Goal: Task Accomplishment & Management: Complete application form

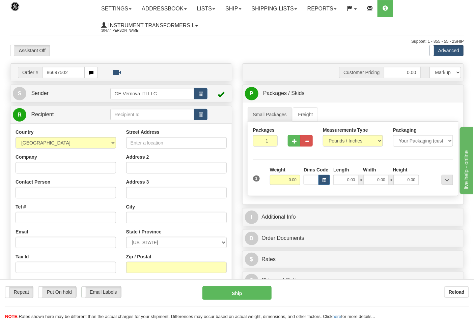
type input "86697502"
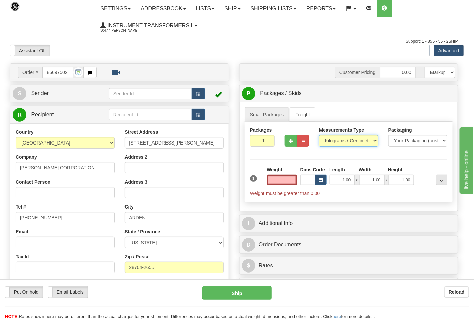
type input "0.00"
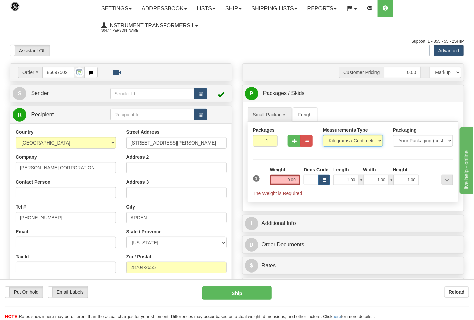
click at [337, 143] on select "Pounds / Inches Kilograms / Centimeters" at bounding box center [353, 140] width 60 height 11
select select "0"
click at [323, 136] on select "Pounds / Inches Kilograms / Centimeters" at bounding box center [353, 140] width 60 height 11
click at [295, 180] on input "0.00" at bounding box center [285, 180] width 31 height 10
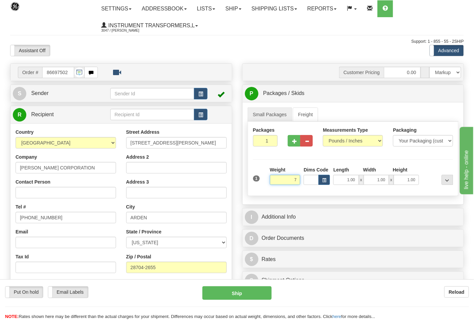
click button "Delete" at bounding box center [0, 0] width 0 height 0
type input "7.00"
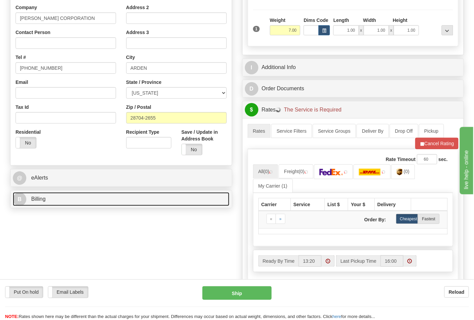
drag, startPoint x: 41, startPoint y: 203, endPoint x: 45, endPoint y: 199, distance: 5.5
click at [41, 202] on span "Billing" at bounding box center [38, 199] width 14 height 6
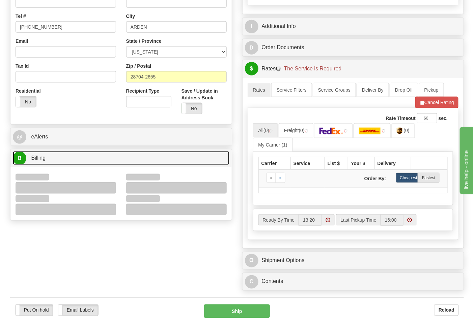
scroll to position [225, 0]
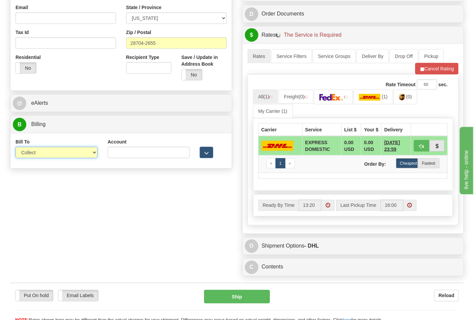
click at [42, 157] on select "Sender Recipient Third Party Collect" at bounding box center [57, 152] width 82 height 11
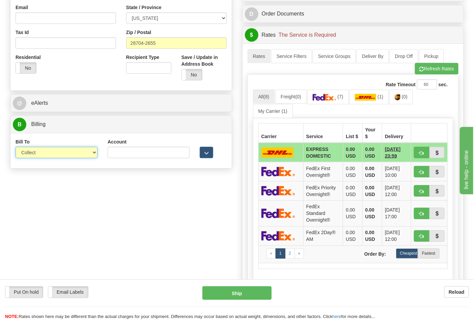
select select "2"
click at [16, 148] on select "Sender Recipient Third Party Collect" at bounding box center [57, 152] width 82 height 11
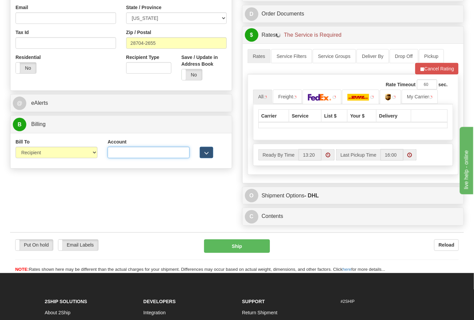
click at [115, 158] on input "Account" at bounding box center [149, 152] width 82 height 11
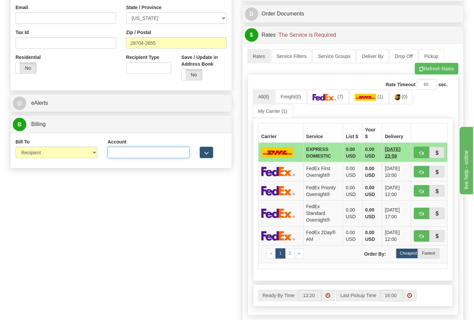
click at [126, 153] on input "Account" at bounding box center [149, 152] width 82 height 11
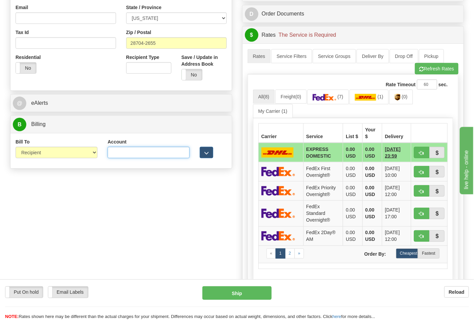
paste input "103014760"
type input "103014760"
click at [325, 101] on img at bounding box center [325, 97] width 24 height 7
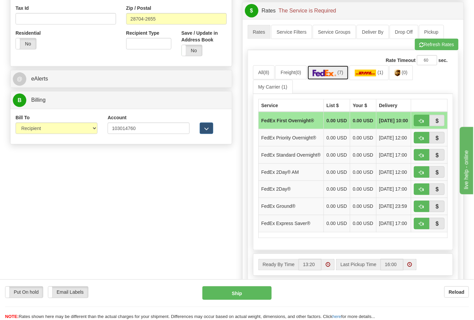
scroll to position [262, 0]
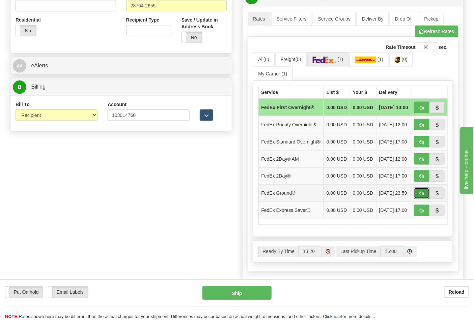
click at [420, 196] on span "button" at bounding box center [421, 194] width 5 height 4
type input "92"
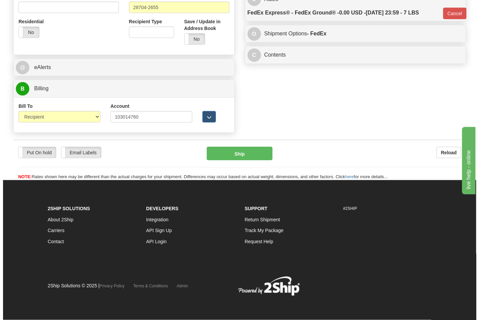
scroll to position [252, 0]
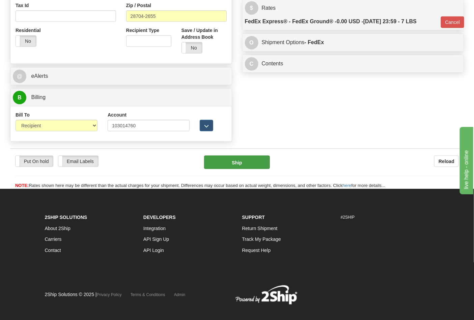
drag, startPoint x: 245, startPoint y: 171, endPoint x: 245, endPoint y: 167, distance: 4.4
click at [245, 170] on div "Put On hold Put On hold Email Labels Email Labels Edit Reload Ship" at bounding box center [236, 173] width 453 height 34
click at [245, 167] on button "Ship" at bounding box center [236, 162] width 65 height 13
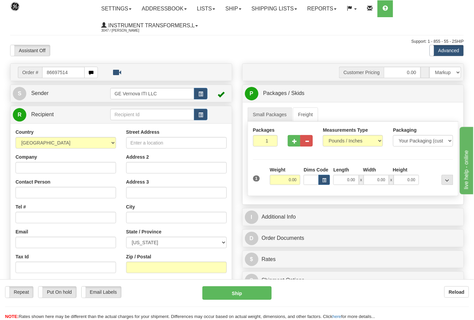
type input "86697514"
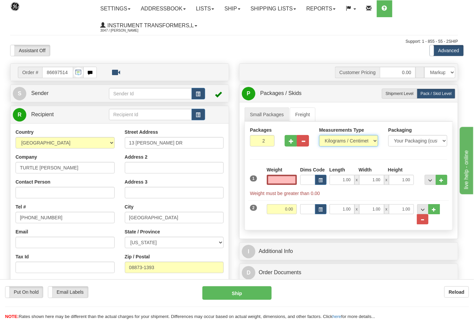
type input "0.00"
click at [330, 141] on select "Pounds / Inches Kilograms / Centimeters" at bounding box center [348, 140] width 59 height 11
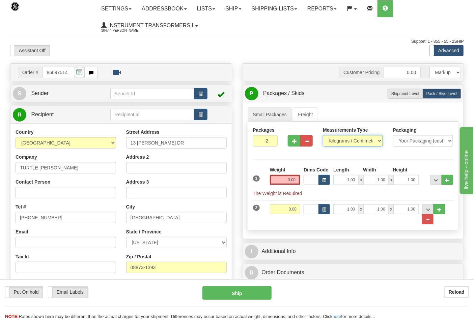
select select "0"
click at [323, 136] on select "Pounds / Inches Kilograms / Centimeters" at bounding box center [353, 140] width 60 height 11
click at [297, 180] on input "0.00" at bounding box center [285, 180] width 31 height 10
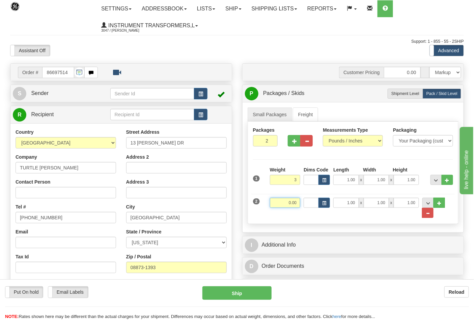
type input "3.00"
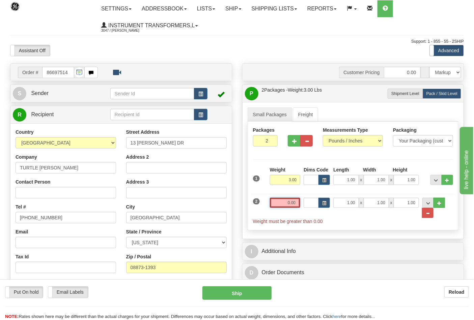
click at [299, 203] on input "0.00" at bounding box center [285, 203] width 31 height 10
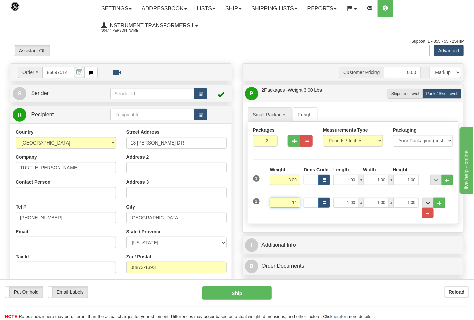
click button "Delete" at bounding box center [0, 0] width 0 height 0
type input "14.00"
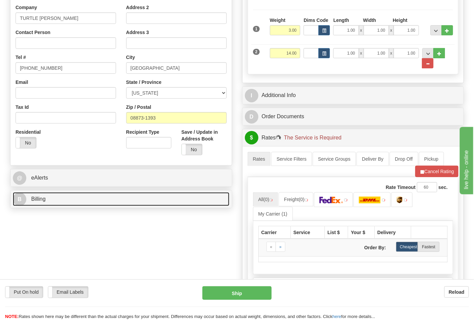
click at [67, 197] on link "B Billing" at bounding box center [121, 200] width 216 height 14
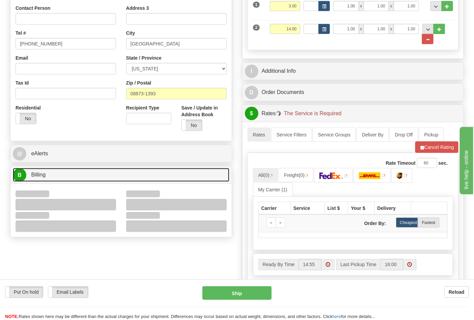
scroll to position [187, 0]
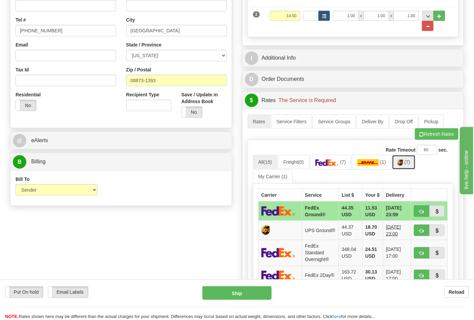
click at [397, 165] on link "(7)" at bounding box center [404, 162] width 24 height 14
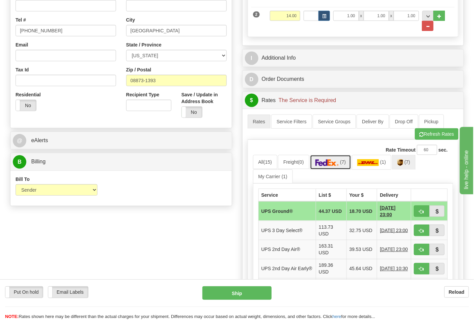
click at [339, 166] on img at bounding box center [327, 162] width 24 height 7
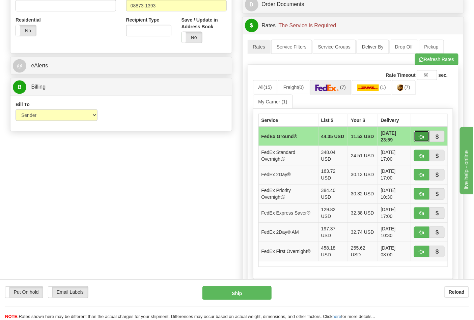
click at [422, 139] on span "button" at bounding box center [421, 137] width 5 height 4
type input "92"
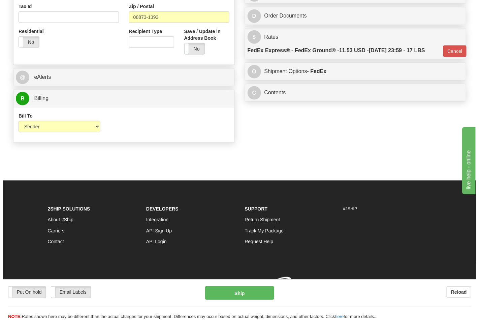
scroll to position [252, 0]
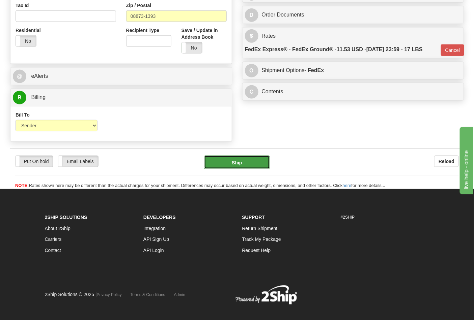
click at [250, 163] on button "Ship" at bounding box center [236, 162] width 65 height 13
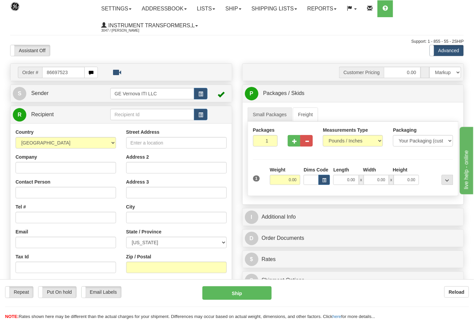
type input "86697523"
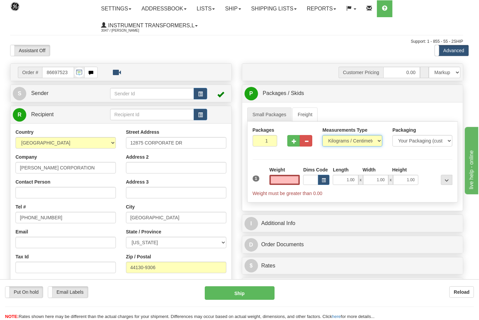
type input "0.00"
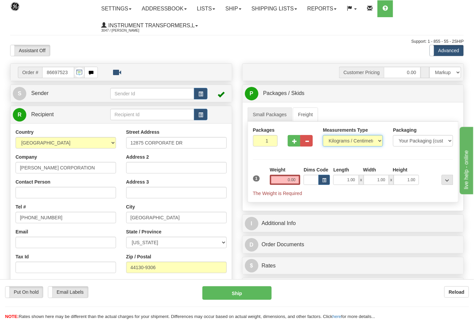
click at [336, 144] on select "Pounds / Inches Kilograms / Centimeters" at bounding box center [353, 140] width 60 height 11
select select "0"
click at [323, 136] on select "Pounds / Inches Kilograms / Centimeters" at bounding box center [353, 140] width 60 height 11
click at [294, 181] on input "0.00" at bounding box center [285, 180] width 31 height 10
click button "Delete" at bounding box center [0, 0] width 0 height 0
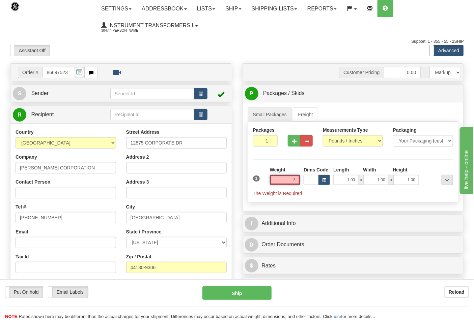
type input "3.00"
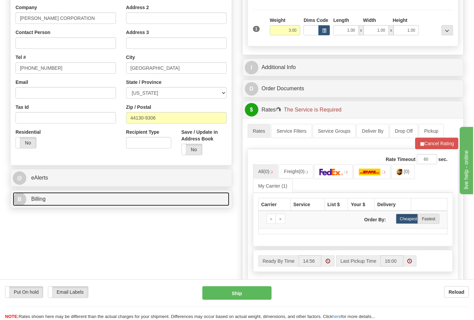
click at [58, 206] on link "B Billing" at bounding box center [121, 200] width 216 height 14
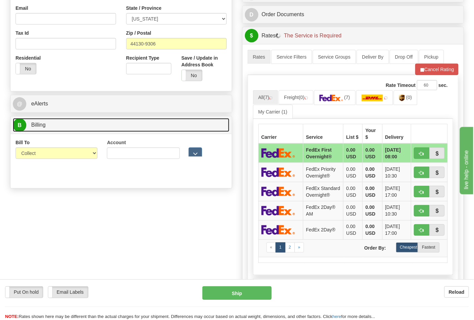
scroll to position [225, 0]
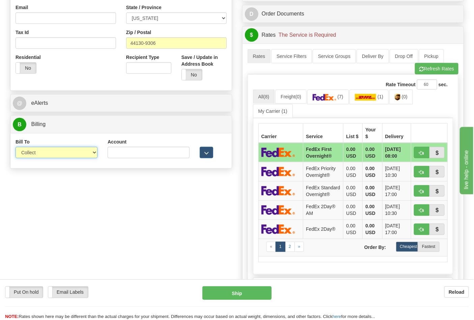
drag, startPoint x: 34, startPoint y: 154, endPoint x: 35, endPoint y: 159, distance: 4.4
click at [34, 154] on select "Sender Recipient Third Party Collect" at bounding box center [57, 152] width 82 height 11
select select "2"
click at [16, 148] on select "Sender Recipient Third Party Collect" at bounding box center [57, 152] width 82 height 11
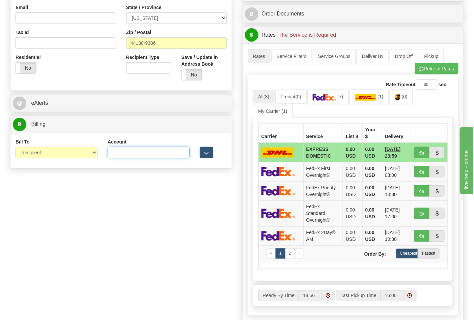
click at [143, 158] on input "Account" at bounding box center [149, 152] width 82 height 11
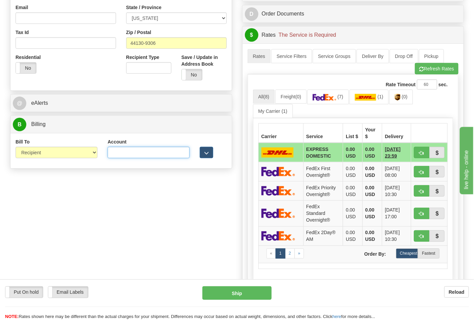
paste input "103538629"
type input "103538629"
click at [338, 104] on link "(7)" at bounding box center [327, 97] width 41 height 14
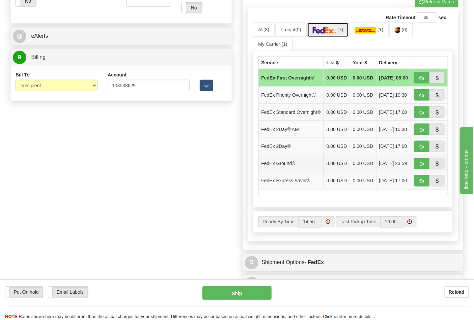
scroll to position [299, 0]
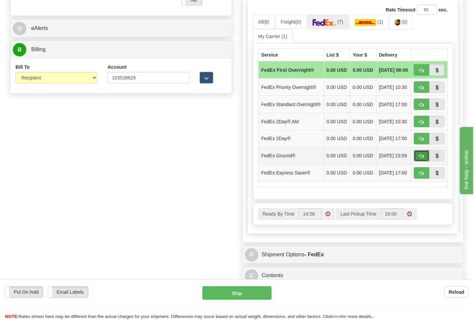
click at [425, 162] on button "button" at bounding box center [422, 155] width 16 height 11
type input "92"
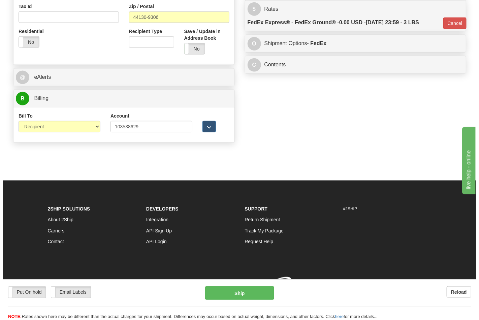
scroll to position [261, 0]
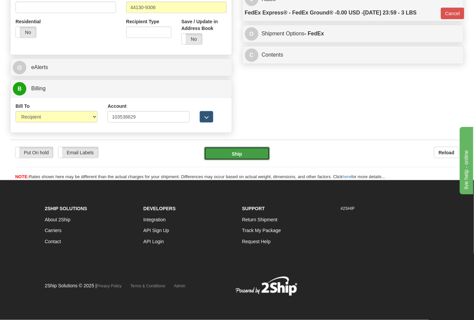
click at [244, 156] on button "Ship" at bounding box center [236, 153] width 65 height 13
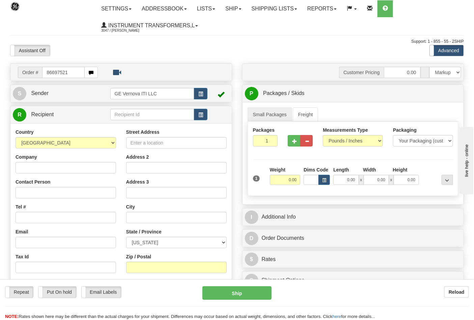
type input "86697521"
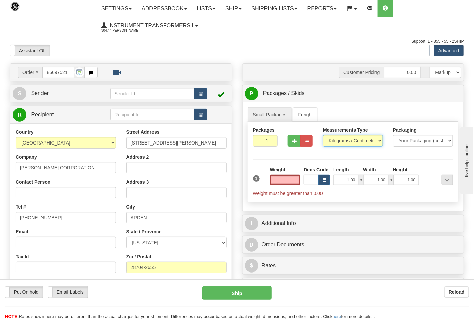
type input "0.00"
click at [351, 143] on select "Pounds / Inches Kilograms / Centimeters" at bounding box center [353, 140] width 60 height 11
select select "0"
click at [323, 136] on select "Pounds / Inches Kilograms / Centimeters" at bounding box center [353, 140] width 60 height 11
click at [299, 183] on input "0.00" at bounding box center [285, 180] width 31 height 10
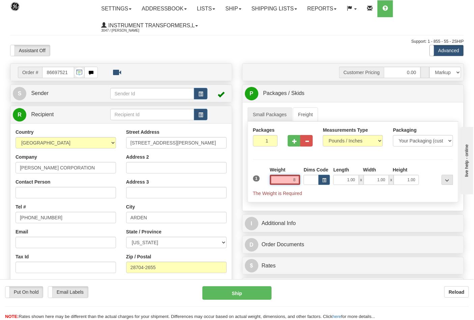
click button "Delete" at bounding box center [0, 0] width 0 height 0
type input "8.00"
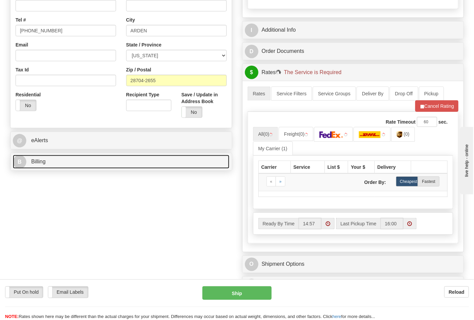
click at [62, 163] on link "B Billing" at bounding box center [121, 162] width 216 height 14
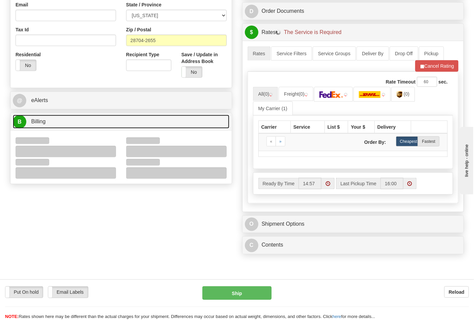
scroll to position [262, 0]
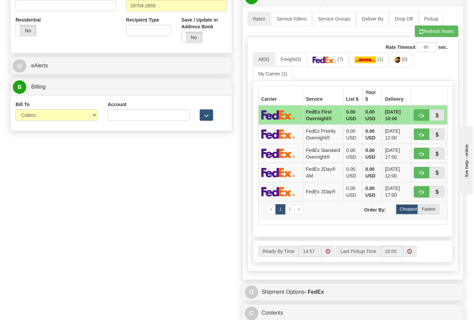
click at [33, 116] on select "Sender Recipient Third Party Collect" at bounding box center [57, 115] width 82 height 11
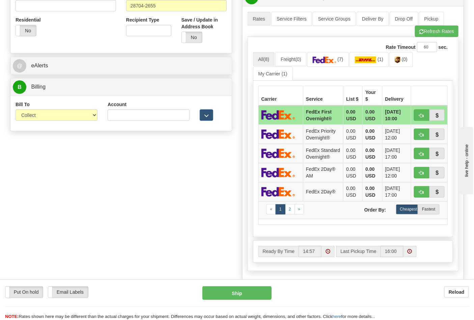
select select "2"
click at [16, 110] on select "Sender Recipient Third Party Collect" at bounding box center [57, 115] width 82 height 11
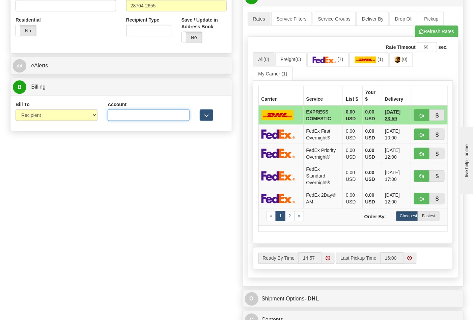
click at [129, 111] on input "Account" at bounding box center [149, 115] width 82 height 11
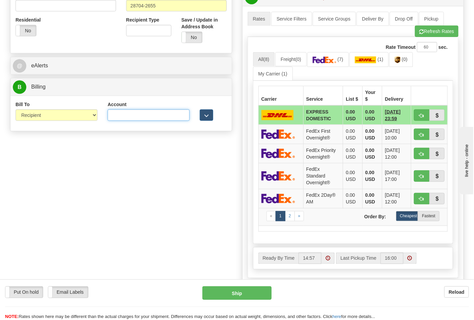
paste input "103014760"
type input "103014760"
drag, startPoint x: 317, startPoint y: 61, endPoint x: 334, endPoint y: 76, distance: 23.0
click at [317, 61] on img at bounding box center [325, 60] width 24 height 7
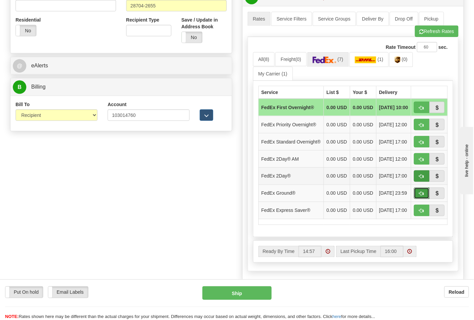
click at [419, 199] on button "button" at bounding box center [422, 193] width 16 height 11
type input "92"
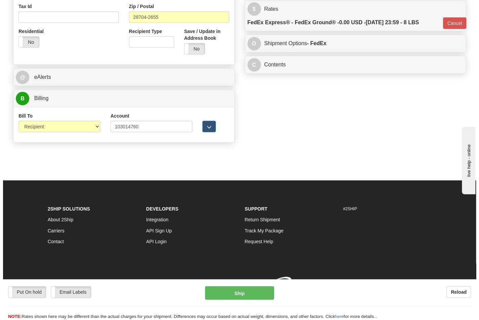
scroll to position [252, 0]
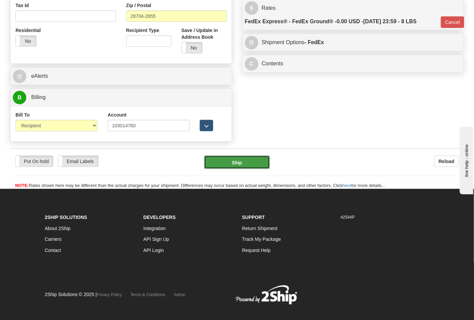
click at [242, 158] on button "Ship" at bounding box center [236, 162] width 65 height 13
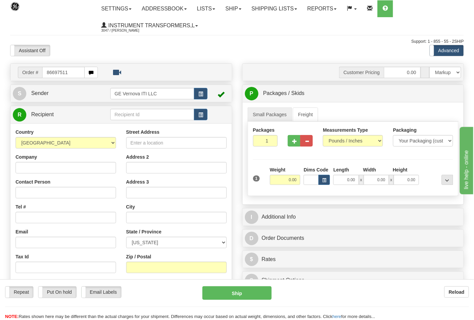
type input "86697511"
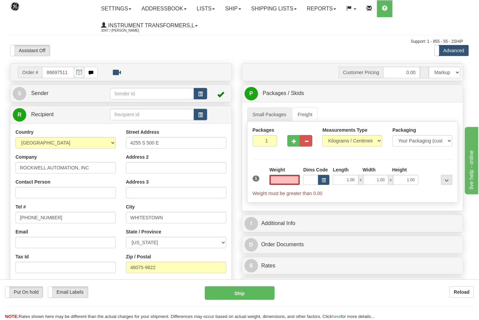
type input "0.00"
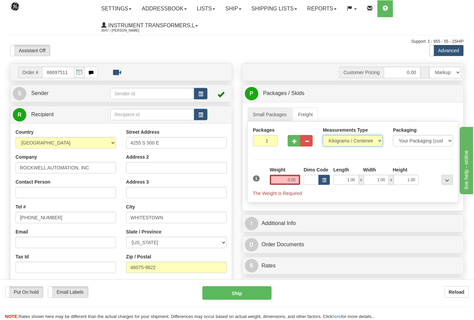
click at [335, 139] on select "Pounds / Inches Kilograms / Centimeters" at bounding box center [353, 140] width 60 height 11
select select "0"
click at [323, 136] on select "Pounds / Inches Kilograms / Centimeters" at bounding box center [353, 140] width 60 height 11
click at [294, 180] on input "0.00" at bounding box center [285, 180] width 31 height 10
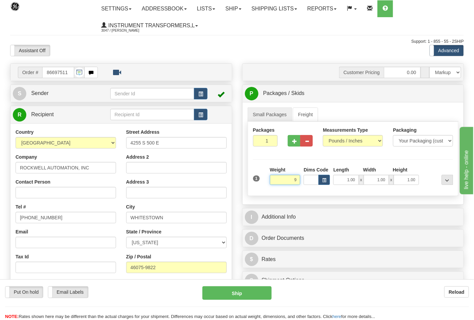
click button "Delete" at bounding box center [0, 0] width 0 height 0
type input "9.00"
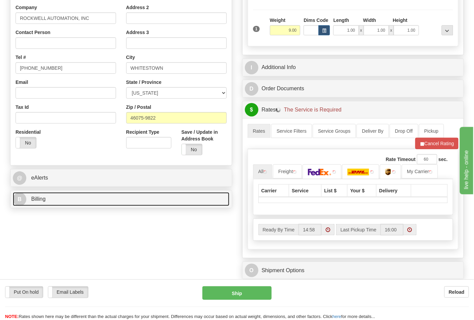
click at [84, 205] on link "B Billing" at bounding box center [121, 200] width 216 height 14
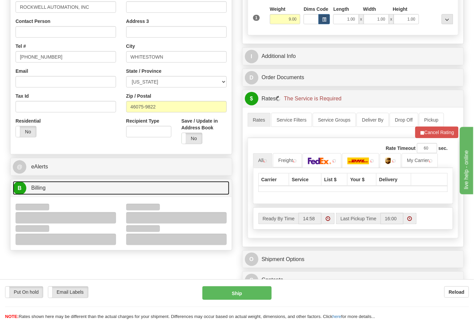
scroll to position [225, 0]
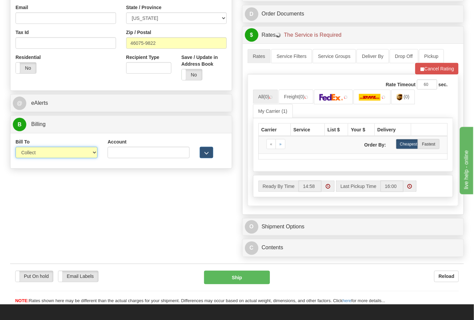
drag, startPoint x: 51, startPoint y: 154, endPoint x: 51, endPoint y: 158, distance: 4.0
click at [51, 154] on select "Sender Recipient Third Party Collect" at bounding box center [57, 152] width 82 height 11
click at [16, 148] on select "Sender Recipient Third Party Collect" at bounding box center [57, 152] width 82 height 11
click at [49, 158] on select "Sender Recipient Third Party Collect" at bounding box center [57, 152] width 82 height 11
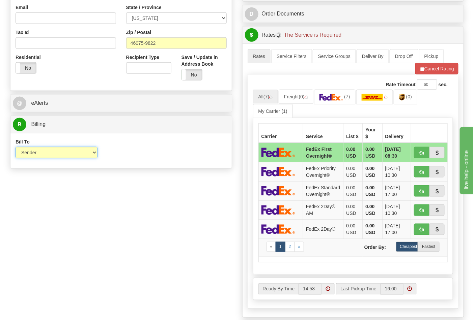
select select "2"
click at [16, 148] on select "Sender Recipient Third Party Collect" at bounding box center [57, 152] width 82 height 11
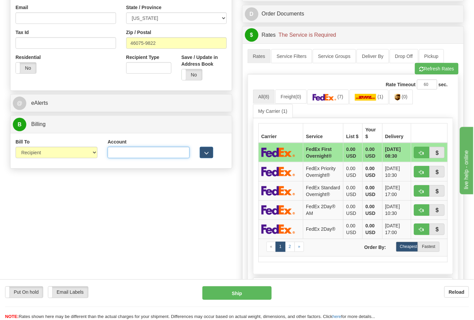
click at [120, 156] on input "Account" at bounding box center [149, 152] width 82 height 11
type input "587102"
click at [432, 66] on button "Refresh Rates" at bounding box center [436, 68] width 43 height 11
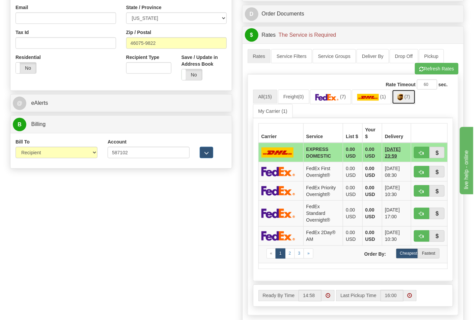
click at [409, 99] on span "(7)" at bounding box center [407, 96] width 6 height 5
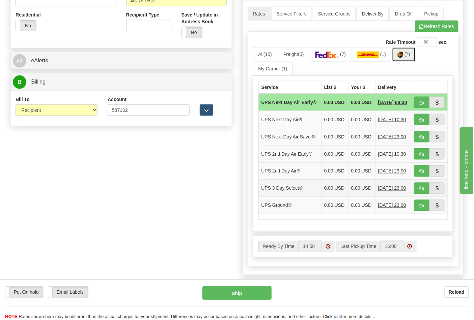
scroll to position [337, 0]
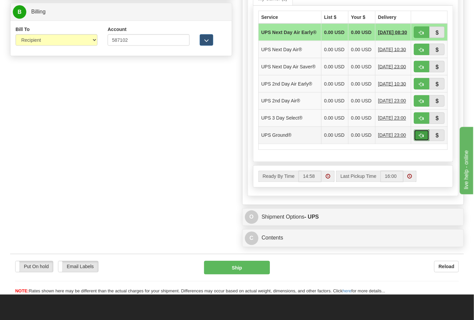
click at [422, 138] on span "button" at bounding box center [421, 136] width 5 height 4
type input "03"
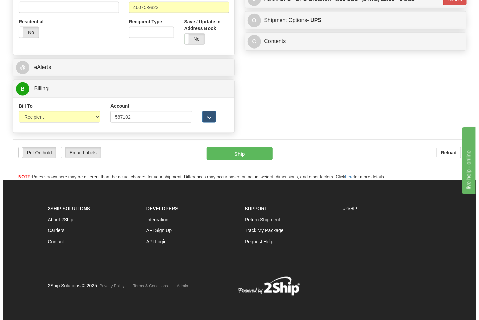
scroll to position [261, 0]
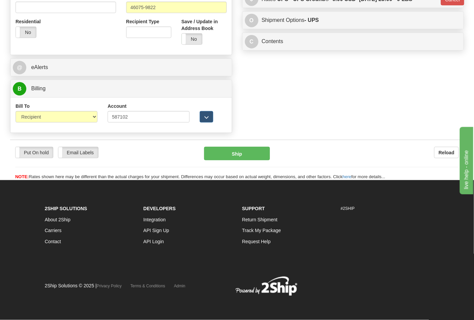
click at [251, 160] on div "Put On hold Put On hold Email Labels Email Labels Edit Reload Ship" at bounding box center [236, 164] width 453 height 34
click at [251, 159] on button "Ship" at bounding box center [236, 153] width 65 height 13
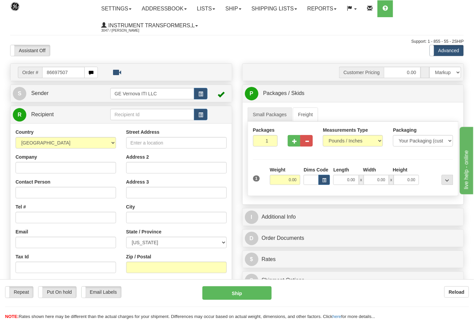
type input "86697507"
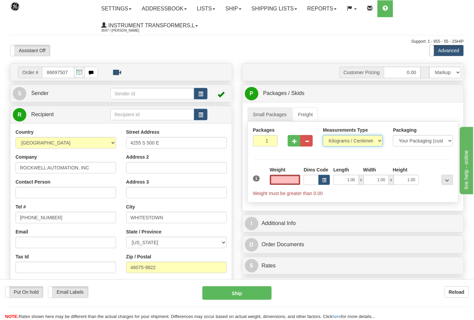
type input "0.00"
click at [338, 142] on select "Pounds / Inches Kilograms / Centimeters" at bounding box center [353, 140] width 60 height 11
select select "0"
click at [323, 136] on select "Pounds / Inches Kilograms / Centimeters" at bounding box center [353, 140] width 60 height 11
click at [297, 180] on input "0.00" at bounding box center [285, 180] width 31 height 10
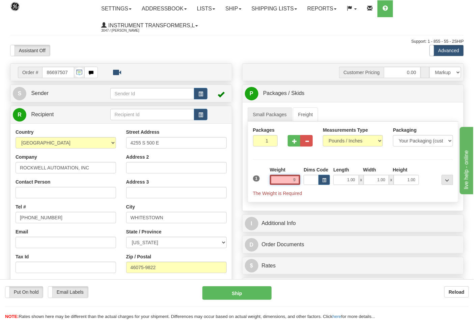
click button "Delete" at bounding box center [0, 0] width 0 height 0
type input "9.00"
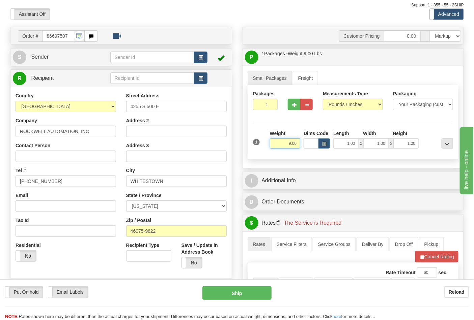
scroll to position [112, 0]
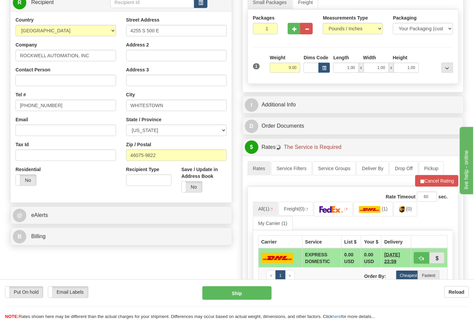
click at [104, 229] on div "B Billing" at bounding box center [120, 236] width 221 height 17
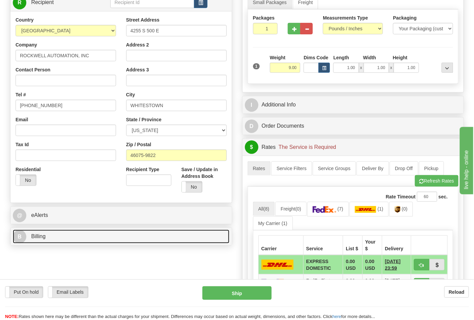
click at [103, 236] on link "B Billing" at bounding box center [121, 237] width 216 height 14
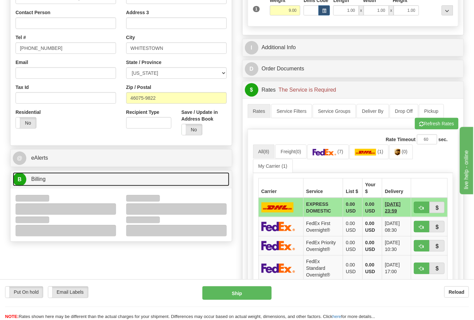
scroll to position [225, 0]
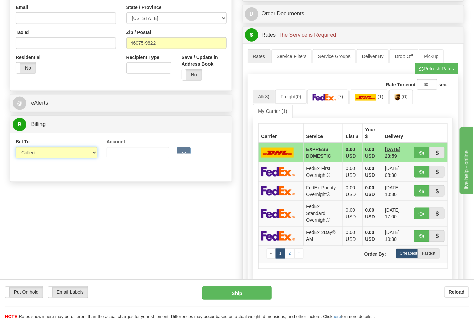
click at [43, 153] on select "Sender Recipient Third Party Collect" at bounding box center [57, 152] width 82 height 11
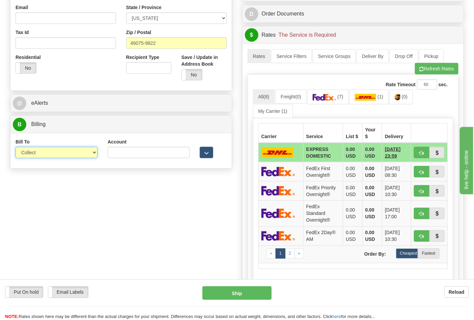
select select "2"
click at [16, 148] on select "Sender Recipient Third Party Collect" at bounding box center [57, 152] width 82 height 11
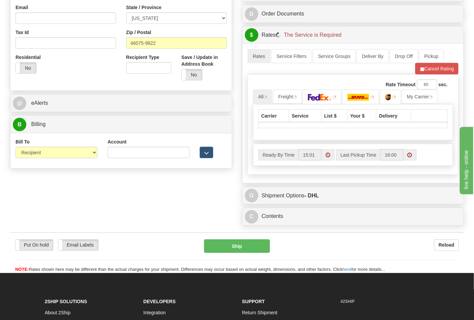
drag, startPoint x: 105, startPoint y: 152, endPoint x: 114, endPoint y: 152, distance: 8.8
click at [107, 152] on div "Account 3rd Party Account List Please select" at bounding box center [148, 151] width 92 height 25
click at [115, 152] on input "Account" at bounding box center [149, 152] width 82 height 11
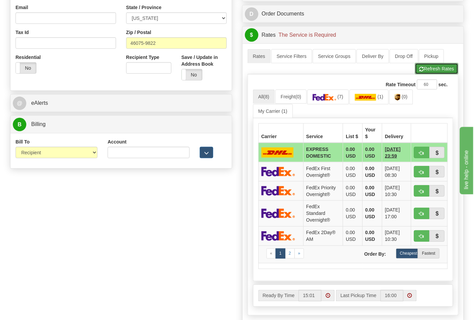
click at [422, 74] on button "Refresh Rates" at bounding box center [436, 68] width 43 height 11
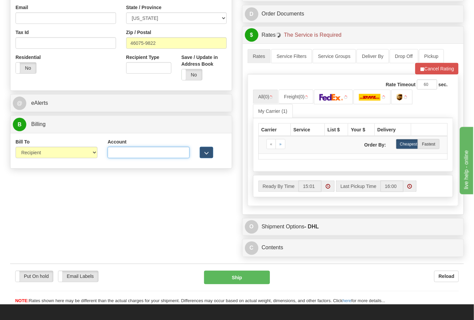
click at [126, 156] on input "Account" at bounding box center [149, 152] width 82 height 11
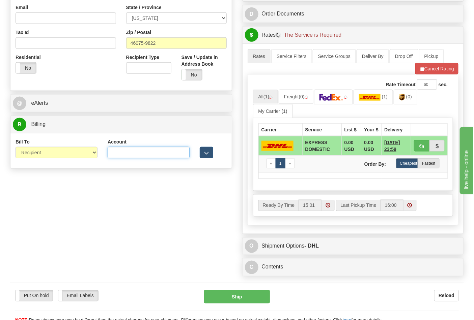
type input "587102"
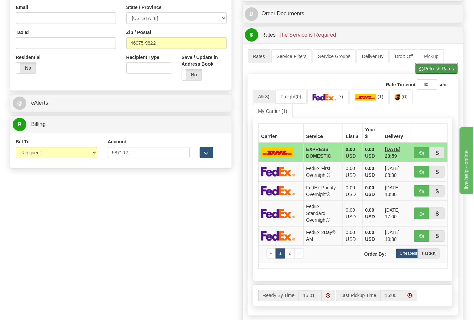
click at [425, 75] on button "Refresh Rates" at bounding box center [436, 68] width 43 height 11
click at [410, 99] on span "(7)" at bounding box center [407, 96] width 6 height 5
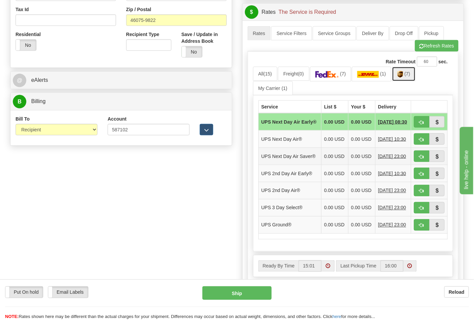
scroll to position [299, 0]
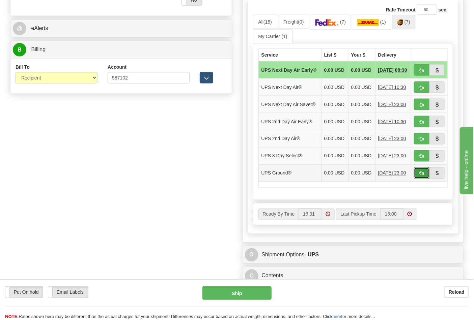
drag, startPoint x: 420, startPoint y: 187, endPoint x: 416, endPoint y: 186, distance: 4.1
click at [419, 176] on span "button" at bounding box center [421, 174] width 5 height 4
type input "03"
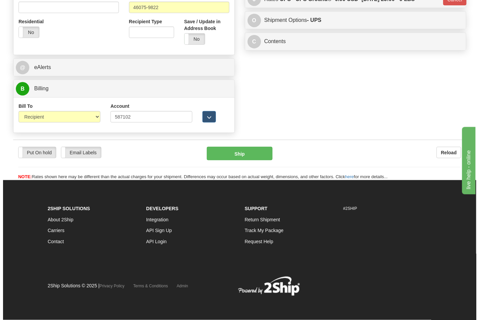
scroll to position [261, 0]
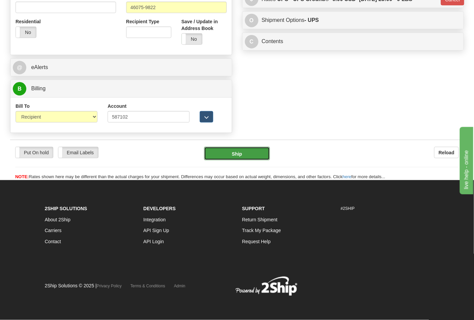
click at [237, 147] on button "Ship" at bounding box center [236, 153] width 65 height 13
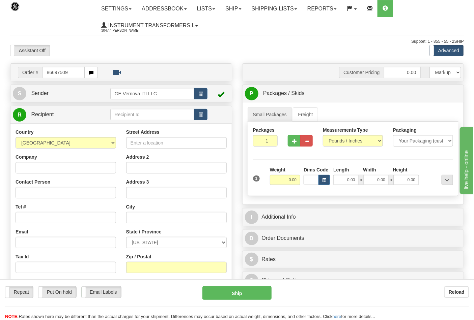
type input "86697509"
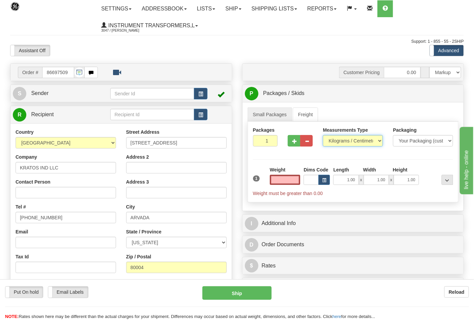
type input "0.00"
drag, startPoint x: 335, startPoint y: 143, endPoint x: 337, endPoint y: 146, distance: 4.2
click at [335, 143] on select "Pounds / Inches Kilograms / Centimeters" at bounding box center [353, 140] width 60 height 11
select select "0"
click at [323, 136] on select "Pounds / Inches Kilograms / Centimeters" at bounding box center [353, 140] width 60 height 11
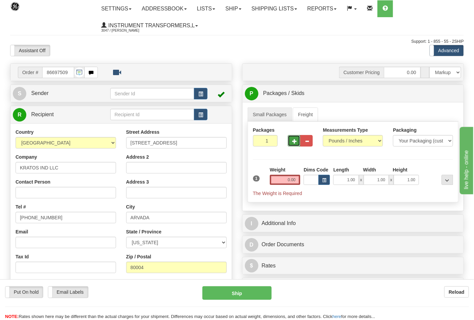
click at [297, 144] on button "button" at bounding box center [294, 140] width 12 height 11
type input "4"
click at [298, 178] on input "0.00" at bounding box center [285, 180] width 31 height 10
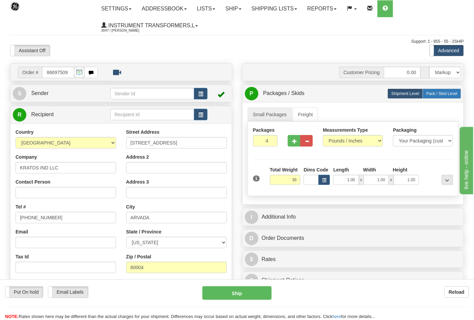
type input "39.00"
click at [438, 95] on span "Pack / Skid Level" at bounding box center [441, 93] width 31 height 5
radio input "true"
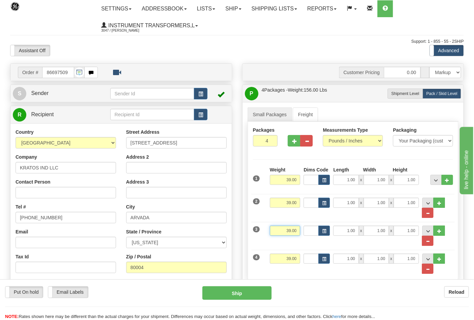
drag, startPoint x: 284, startPoint y: 229, endPoint x: 316, endPoint y: 228, distance: 32.0
click at [316, 228] on div "3 Weight 39.00 Dims Code Length Width Height" at bounding box center [353, 233] width 204 height 28
type input "27.00"
click at [285, 261] on input "39.00" at bounding box center [285, 259] width 31 height 10
drag, startPoint x: 285, startPoint y: 261, endPoint x: 307, endPoint y: 262, distance: 22.6
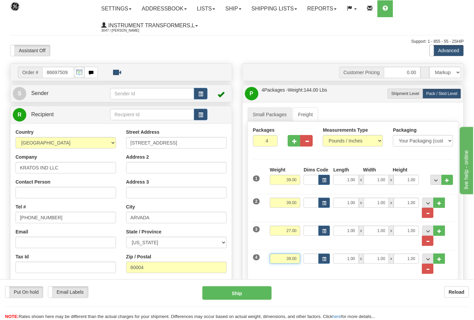
click at [307, 262] on div "4 Weight 39.00 Dims Code Length Width Height" at bounding box center [353, 261] width 204 height 28
click button "Delete" at bounding box center [0, 0] width 0 height 0
type input "27.00"
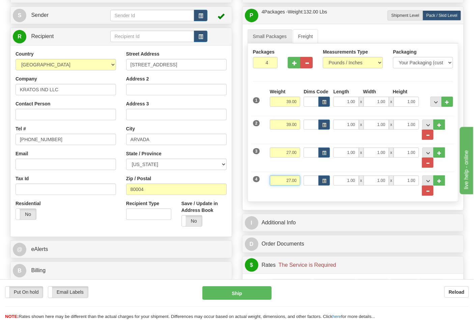
scroll to position [150, 0]
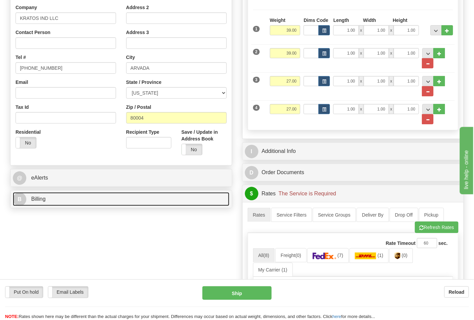
click at [82, 204] on link "B Billing" at bounding box center [121, 200] width 216 height 14
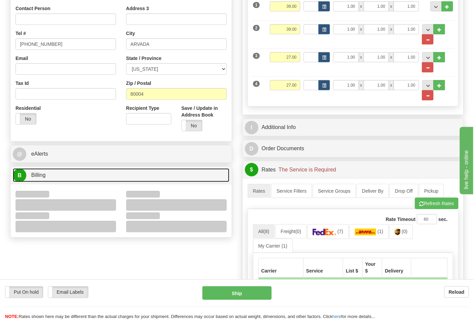
scroll to position [187, 0]
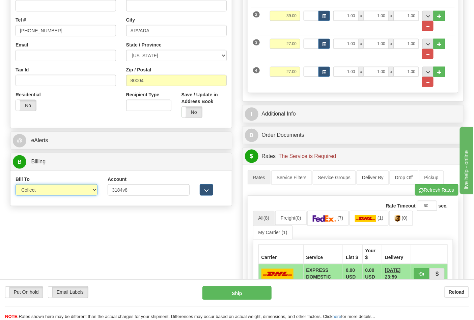
drag, startPoint x: 37, startPoint y: 189, endPoint x: 38, endPoint y: 192, distance: 3.5
click at [37, 189] on select "Sender Recipient Third Party Collect" at bounding box center [57, 189] width 82 height 11
select select "2"
click at [16, 185] on select "Sender Recipient Third Party Collect" at bounding box center [57, 189] width 82 height 11
click at [406, 219] on link "(7)" at bounding box center [404, 218] width 24 height 14
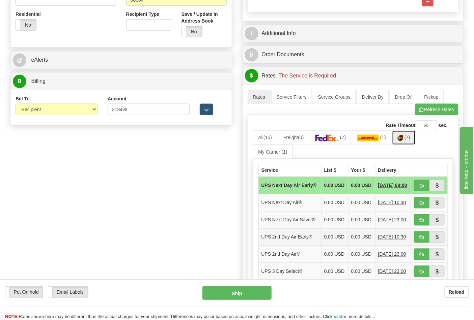
scroll to position [337, 0]
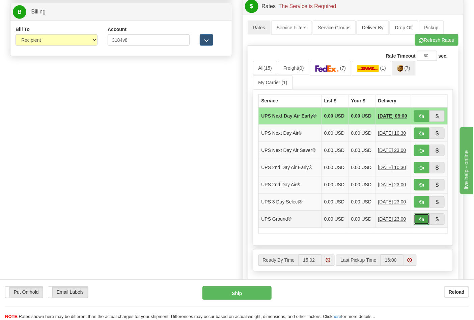
click at [419, 222] on span "button" at bounding box center [421, 220] width 5 height 4
type input "03"
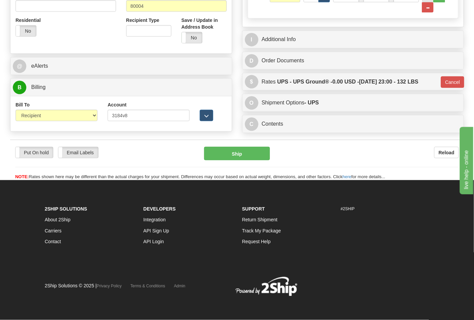
scroll to position [264, 0]
click at [449, 80] on button "Cancel" at bounding box center [453, 82] width 24 height 11
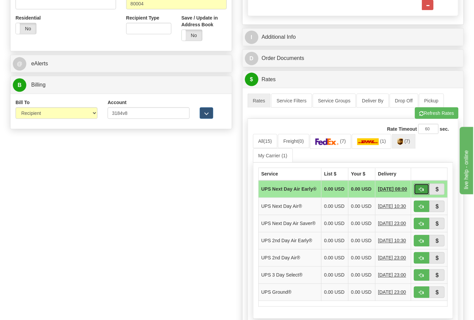
click at [417, 194] on button "button" at bounding box center [422, 189] width 16 height 11
type input "14"
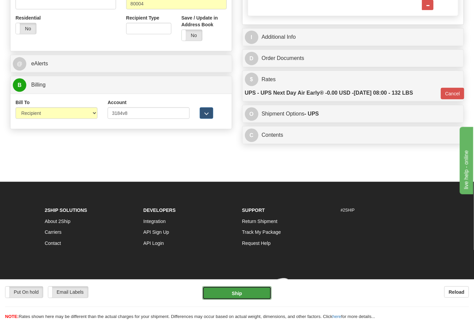
click at [232, 296] on button "Ship" at bounding box center [236, 293] width 69 height 13
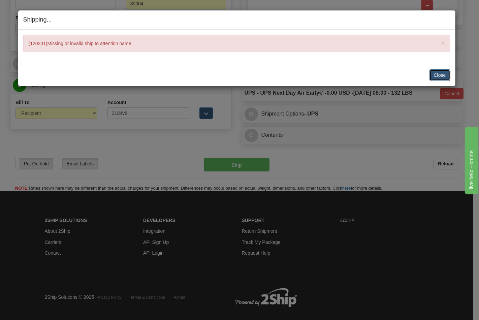
click at [441, 70] on button "Close" at bounding box center [440, 74] width 21 height 11
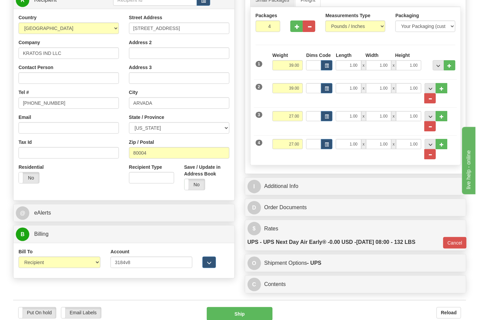
scroll to position [114, 0]
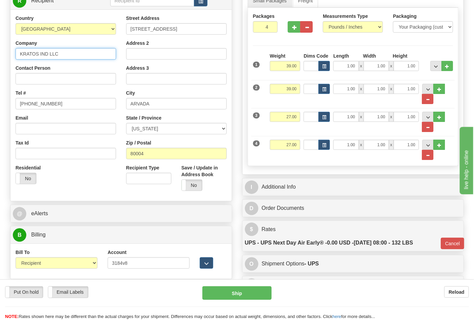
drag, startPoint x: 72, startPoint y: 52, endPoint x: 0, endPoint y: 59, distance: 72.2
click at [0, 59] on div "Toggle navigation Settings Shipping Preferences Fields Preferences New" at bounding box center [237, 109] width 474 height 446
click at [35, 85] on input "Contact Person" at bounding box center [66, 78] width 100 height 11
paste input "KRATOS IND LLC"
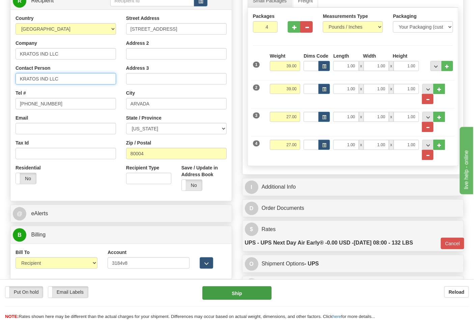
type input "KRATOS IND LLC"
click at [232, 288] on button "Ship" at bounding box center [236, 293] width 69 height 13
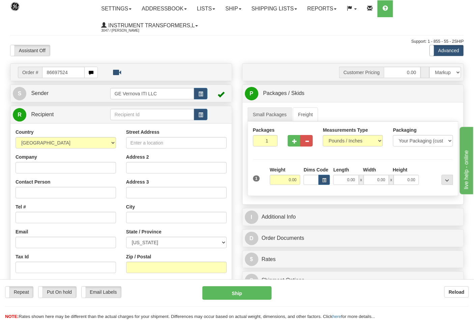
type input "86697524"
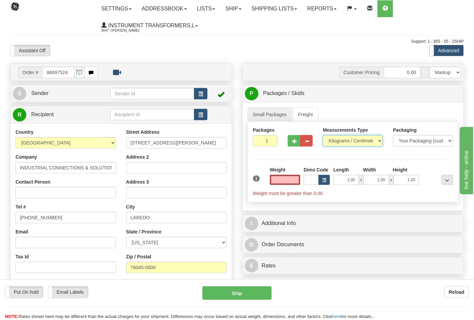
type input "0.00"
click at [345, 146] on select "Pounds / Inches Kilograms / Centimeters" at bounding box center [353, 140] width 60 height 11
select select "0"
click at [323, 136] on select "Pounds / Inches Kilograms / Centimeters" at bounding box center [353, 140] width 60 height 11
click at [294, 181] on input "0.00" at bounding box center [285, 180] width 31 height 10
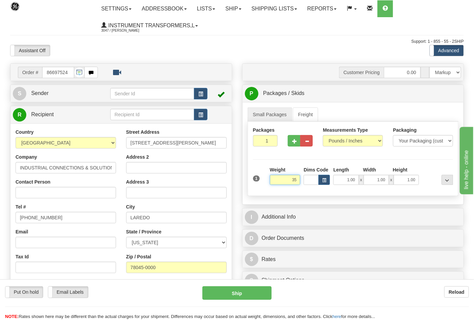
click button "Delete" at bounding box center [0, 0] width 0 height 0
type input "35.00"
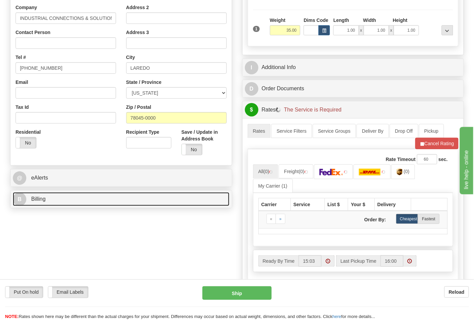
click at [53, 200] on link "B Billing" at bounding box center [121, 200] width 216 height 14
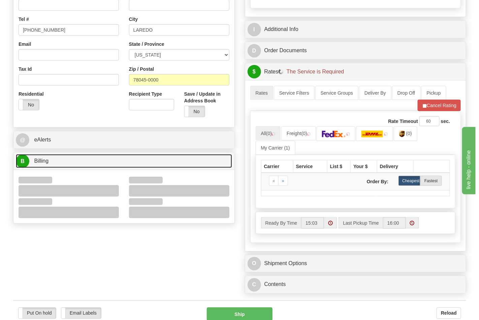
scroll to position [225, 0]
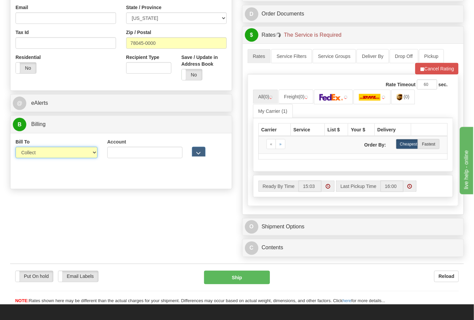
click at [38, 157] on select "Sender Recipient Third Party Collect" at bounding box center [57, 152] width 82 height 11
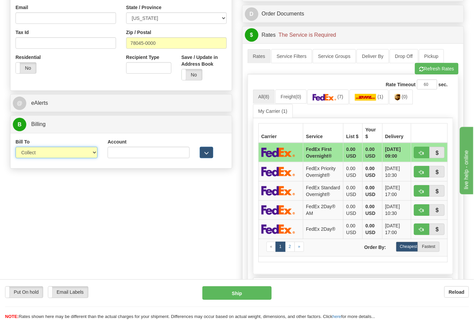
select select "2"
click at [16, 148] on select "Sender Recipient Third Party Collect" at bounding box center [57, 152] width 82 height 11
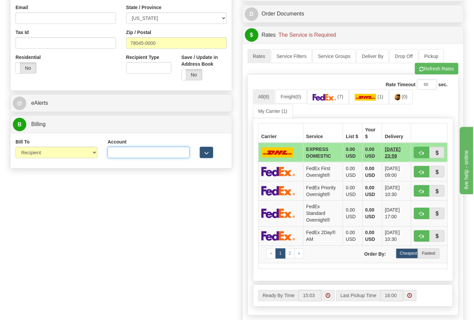
click at [136, 157] on input "Account" at bounding box center [149, 152] width 82 height 11
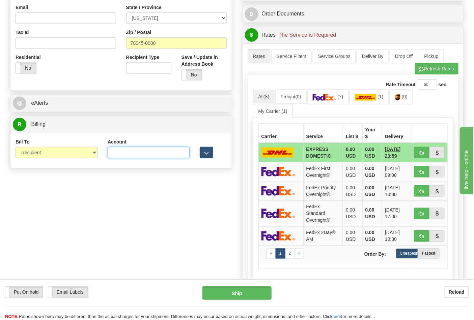
paste input "844904193"
type input "844904193"
click at [335, 90] on div "Rate Timeout 60 sec." at bounding box center [353, 85] width 200 height 10
click at [332, 99] on img at bounding box center [325, 97] width 24 height 7
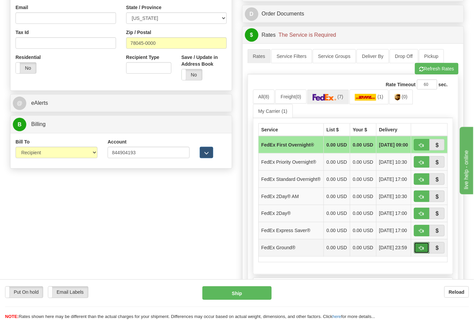
click at [422, 254] on button "button" at bounding box center [422, 247] width 16 height 11
type input "92"
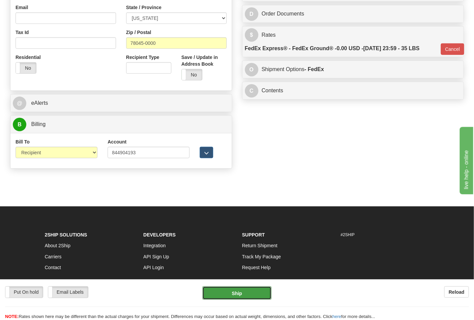
click at [241, 291] on button "Ship" at bounding box center [236, 293] width 69 height 13
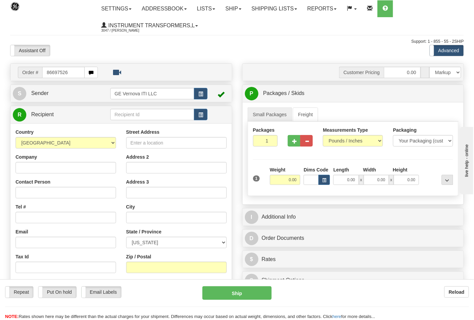
type input "86697526"
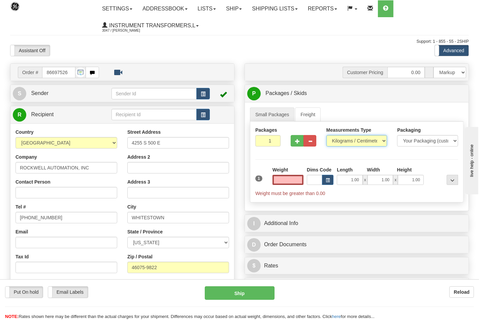
type input "0.00"
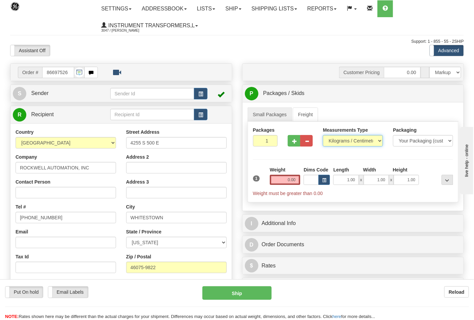
drag, startPoint x: 334, startPoint y: 139, endPoint x: 335, endPoint y: 145, distance: 6.2
click at [334, 139] on select "Pounds / Inches Kilograms / Centimeters" at bounding box center [353, 140] width 60 height 11
select select "0"
click at [323, 136] on select "Pounds / Inches Kilograms / Centimeters" at bounding box center [353, 140] width 60 height 11
click at [295, 180] on input "0.00" at bounding box center [285, 180] width 31 height 10
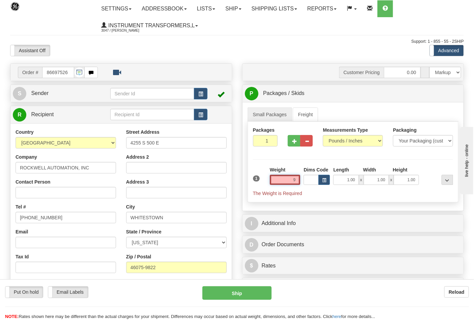
click button "Delete" at bounding box center [0, 0] width 0 height 0
type input "9.00"
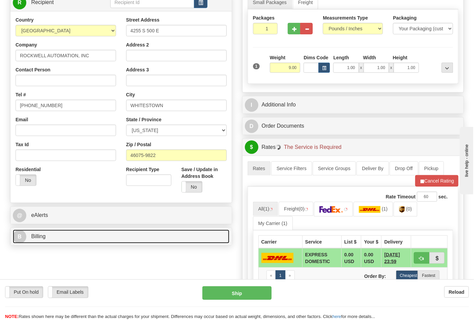
click at [63, 235] on link "B Billing" at bounding box center [121, 237] width 216 height 14
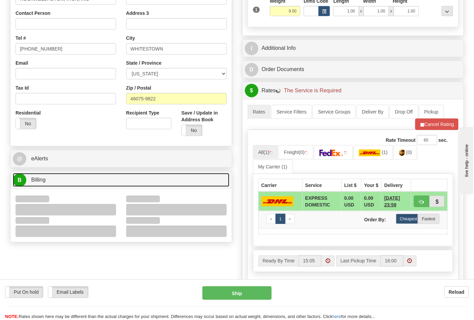
scroll to position [225, 0]
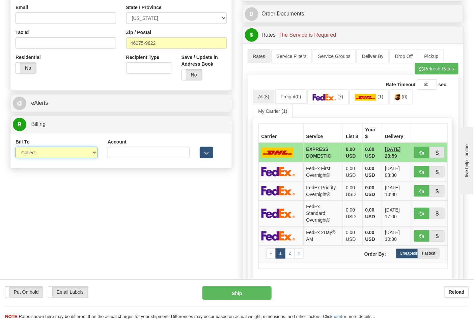
click at [39, 149] on select "Sender Recipient Third Party Collect" at bounding box center [57, 152] width 82 height 11
select select "2"
click at [16, 148] on select "Sender Recipient Third Party Collect" at bounding box center [57, 152] width 82 height 11
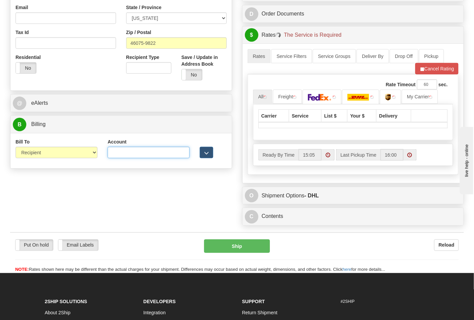
click at [133, 157] on input "Account" at bounding box center [149, 152] width 82 height 11
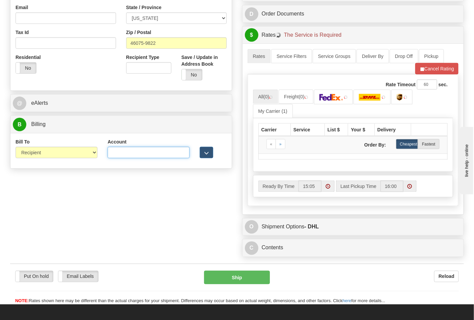
type input "587102"
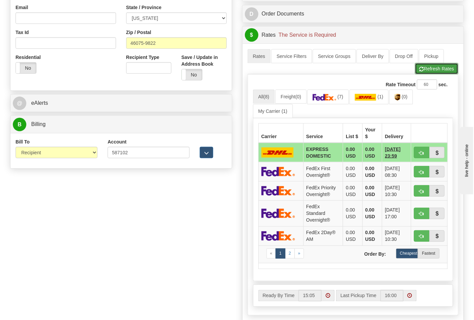
click at [437, 75] on button "Refresh Rates" at bounding box center [436, 68] width 43 height 11
click at [410, 99] on span "(7)" at bounding box center [407, 96] width 6 height 5
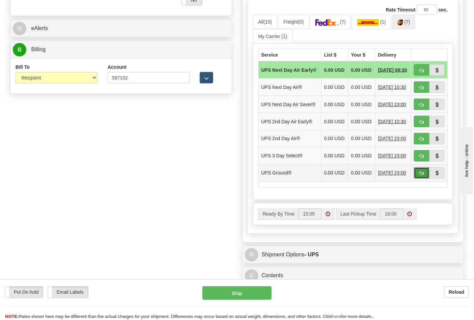
drag, startPoint x: 423, startPoint y: 186, endPoint x: 418, endPoint y: 186, distance: 5.1
click at [422, 176] on span "button" at bounding box center [421, 174] width 5 height 4
type input "03"
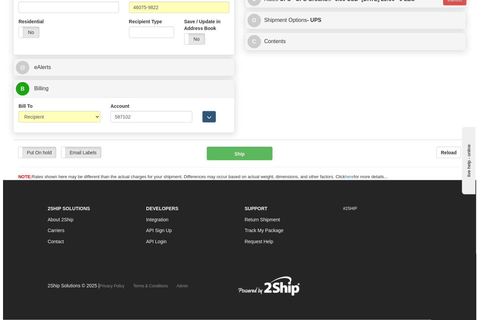
scroll to position [261, 0]
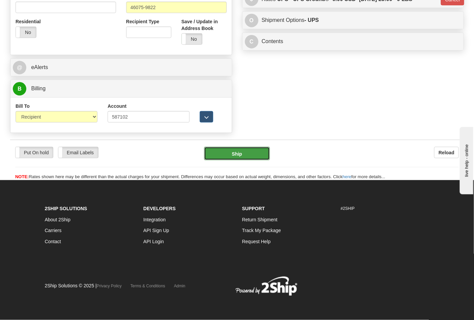
click at [254, 152] on button "Ship" at bounding box center [236, 153] width 65 height 13
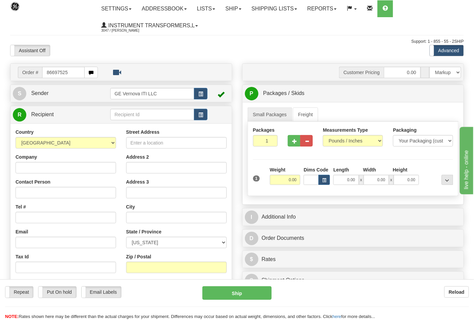
type input "86697525"
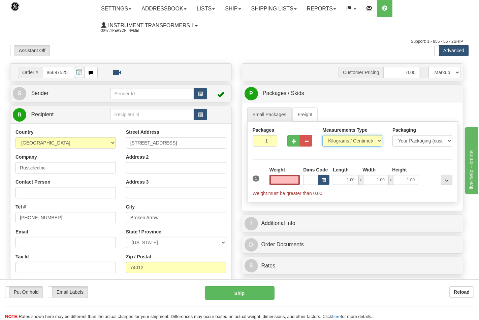
type input "0.00"
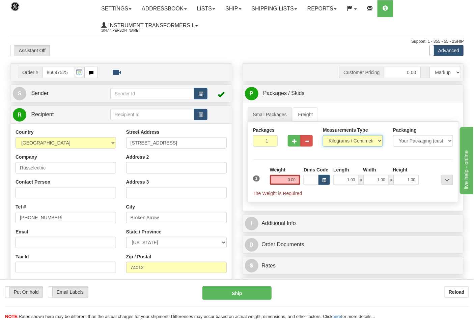
drag, startPoint x: 347, startPoint y: 143, endPoint x: 344, endPoint y: 146, distance: 3.8
click at [347, 143] on select "Pounds / Inches Kilograms / Centimeters" at bounding box center [353, 140] width 60 height 11
select select "0"
click at [323, 136] on select "Pounds / Inches Kilograms / Centimeters" at bounding box center [353, 140] width 60 height 11
click at [290, 142] on button "button" at bounding box center [294, 140] width 12 height 11
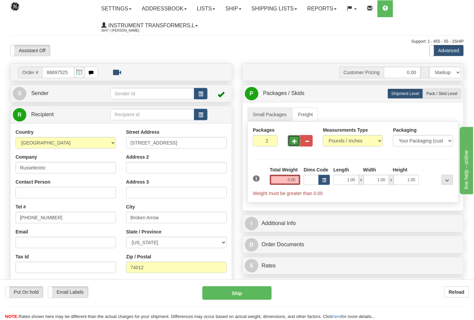
click at [293, 142] on span "button" at bounding box center [294, 141] width 5 height 4
type input "3"
click at [298, 182] on input "0.00" at bounding box center [285, 180] width 31 height 10
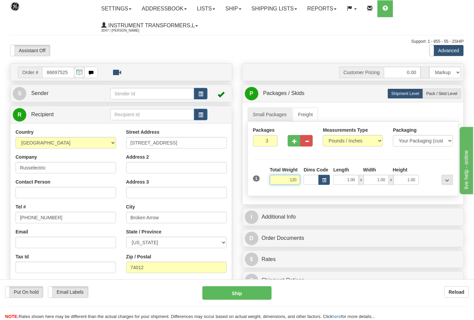
click button "Delete" at bounding box center [0, 0] width 0 height 0
type input "120.00"
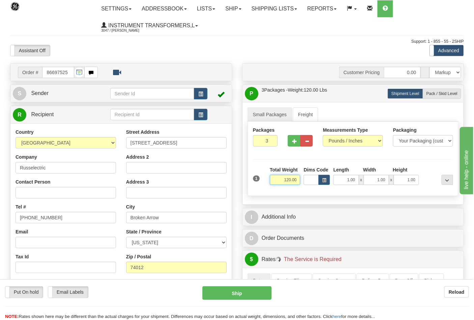
scroll to position [112, 0]
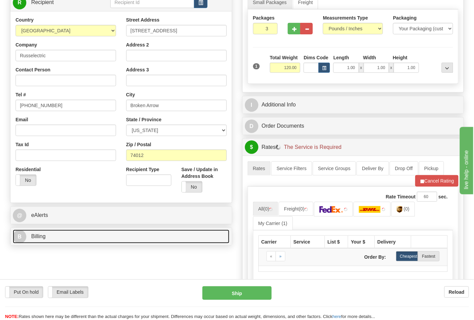
click at [66, 240] on link "B Billing" at bounding box center [121, 237] width 216 height 14
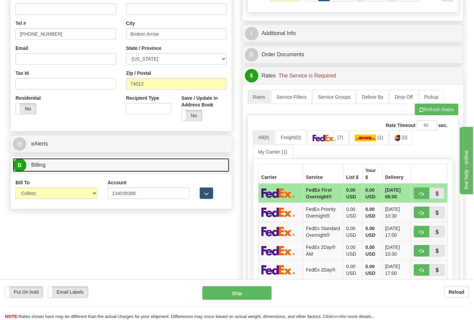
scroll to position [187, 0]
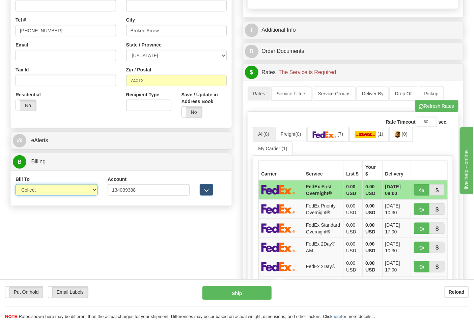
click at [37, 193] on select "Sender Recipient Third Party Collect" at bounding box center [57, 189] width 82 height 11
select select "2"
click at [16, 185] on select "Sender Recipient Third Party Collect" at bounding box center [57, 189] width 82 height 11
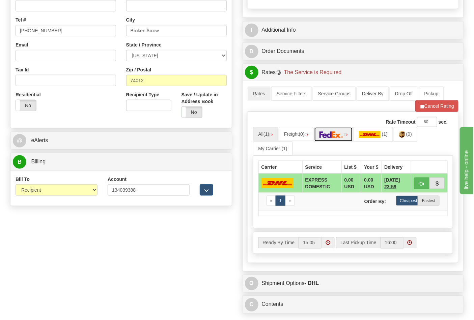
click at [335, 139] on link at bounding box center [333, 134] width 39 height 14
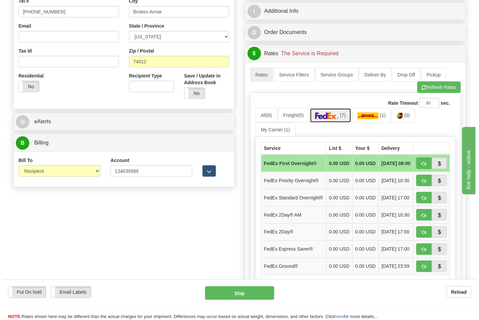
scroll to position [225, 0]
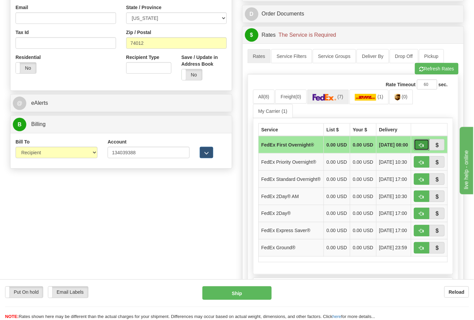
click at [423, 146] on span "button" at bounding box center [421, 145] width 5 height 4
type input "06"
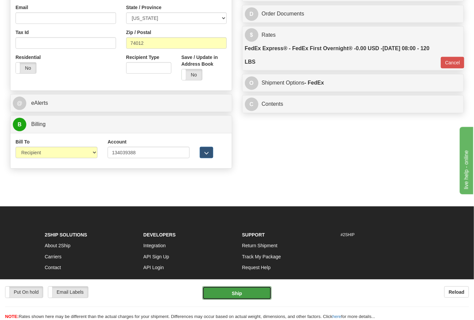
click at [251, 296] on button "Ship" at bounding box center [236, 293] width 69 height 13
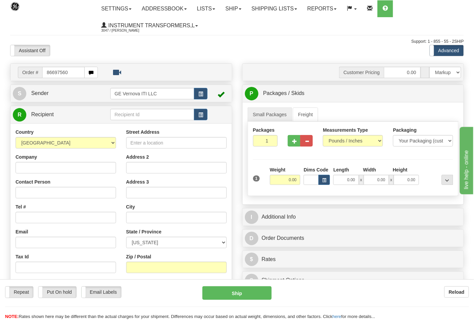
type input "86697560"
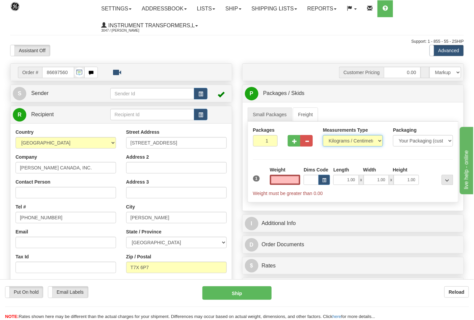
type input "0.00"
drag, startPoint x: 335, startPoint y: 143, endPoint x: 338, endPoint y: 147, distance: 5.1
click at [335, 143] on select "Pounds / Inches Kilograms / Centimeters" at bounding box center [353, 140] width 60 height 11
select select "0"
click at [323, 136] on select "Pounds / Inches Kilograms / Centimeters" at bounding box center [353, 140] width 60 height 11
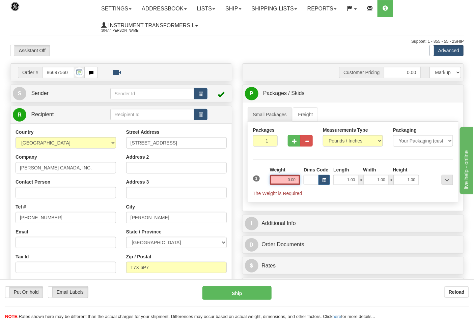
click at [296, 183] on input "0.00" at bounding box center [285, 180] width 31 height 10
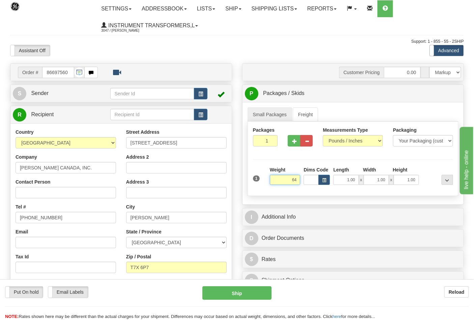
click button "Delete" at bounding box center [0, 0] width 0 height 0
type input "64.00"
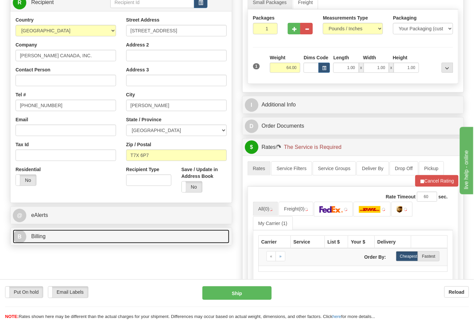
click at [76, 240] on link "B Billing" at bounding box center [121, 237] width 216 height 14
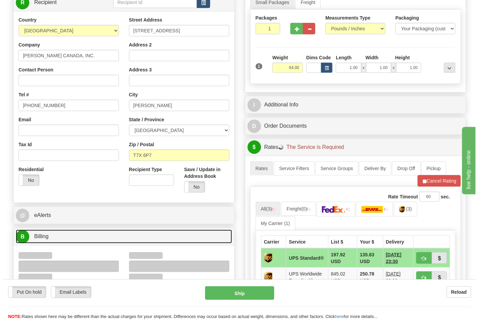
scroll to position [225, 0]
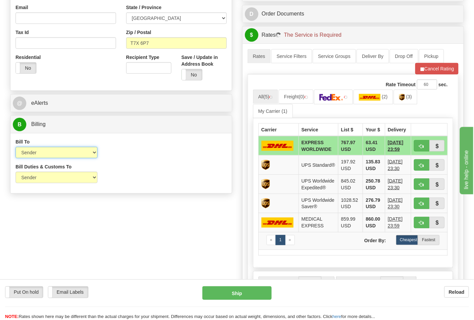
drag, startPoint x: 44, startPoint y: 151, endPoint x: 42, endPoint y: 157, distance: 5.9
click at [44, 151] on select "Sender Recipient Third Party Collect" at bounding box center [57, 152] width 82 height 11
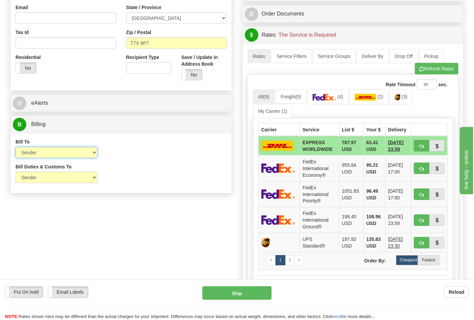
click at [43, 155] on select "Sender Recipient Third Party Collect" at bounding box center [57, 152] width 82 height 11
click at [339, 98] on link "(4)" at bounding box center [327, 97] width 41 height 14
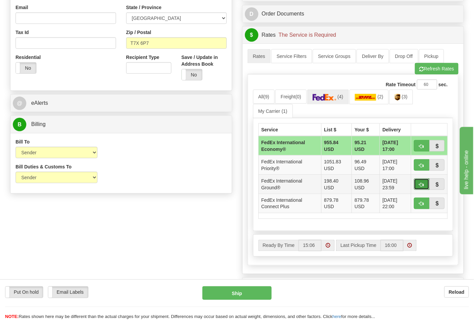
click at [420, 185] on span "button" at bounding box center [421, 185] width 5 height 4
type input "92"
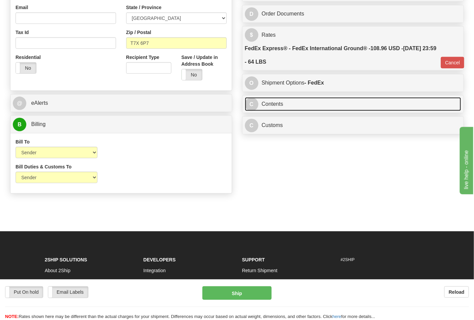
click at [282, 104] on link "C Contents" at bounding box center [353, 104] width 216 height 14
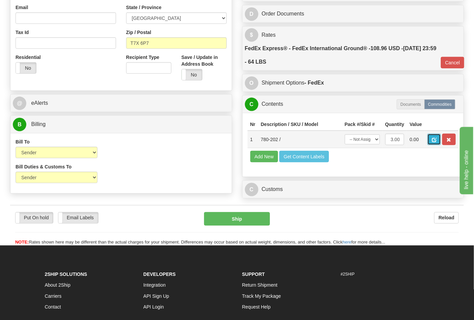
click at [436, 140] on span "button" at bounding box center [434, 140] width 5 height 4
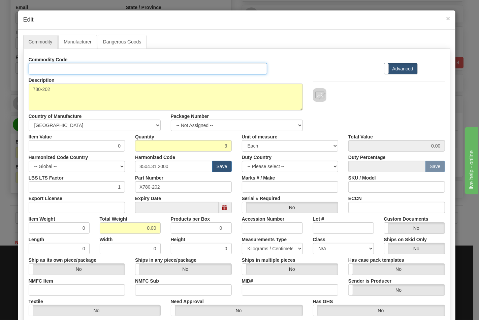
click at [78, 64] on input "Id" at bounding box center [148, 68] width 239 height 11
type input "TRANSFORMERS"
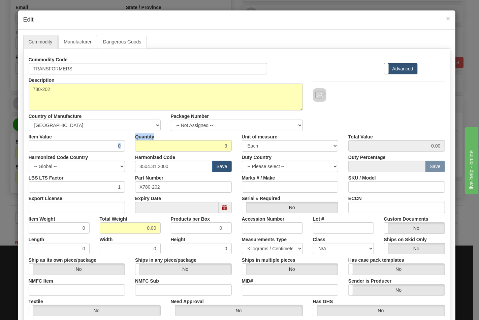
drag, startPoint x: 94, startPoint y: 137, endPoint x: 128, endPoint y: 140, distance: 34.9
click at [128, 140] on div "Item Value 0 Quantity 3 Unit of measure 3 Thousand Square Inches Adjustments 56…" at bounding box center [237, 141] width 427 height 21
click at [109, 147] on input "0" at bounding box center [77, 145] width 97 height 11
click at [106, 146] on input "0" at bounding box center [77, 145] width 97 height 11
drag, startPoint x: 106, startPoint y: 146, endPoint x: 121, endPoint y: 146, distance: 15.2
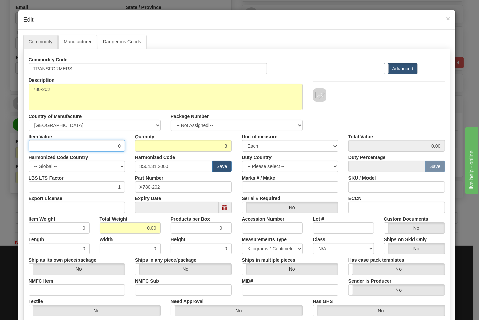
click at [121, 146] on input "0" at bounding box center [77, 145] width 97 height 11
type input "92.01"
type input "276.03"
click at [94, 208] on input "Export License" at bounding box center [77, 207] width 97 height 11
type input "N/A"
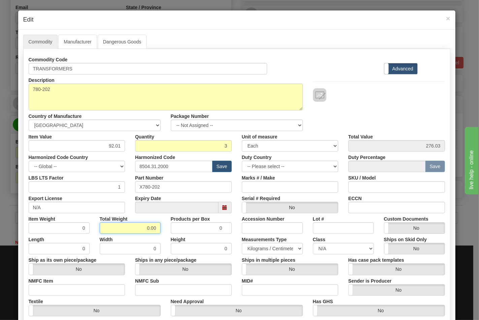
click at [164, 227] on div "Item Weight 0 Total Weight 0.00 Products per Box 0 Accession Number Lot # Custo…" at bounding box center [237, 223] width 427 height 21
type input "64"
type input "21.3333"
click at [80, 289] on input "NMFC Item" at bounding box center [77, 290] width 97 height 11
type input "63170"
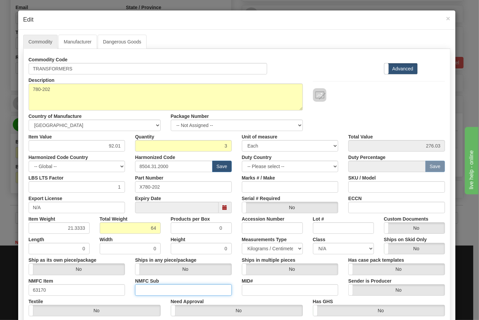
drag, startPoint x: 160, startPoint y: 294, endPoint x: 164, endPoint y: 291, distance: 4.8
click at [161, 294] on input "NMFC Sub" at bounding box center [183, 290] width 97 height 11
type input "4"
click at [329, 249] on select "N/A 50.0 55.0 60.0 65.0 70.0 85.0 92.5 100.0 125.0 175.0 250.0 300.0 400.0" at bounding box center [343, 248] width 61 height 11
select select "70.0"
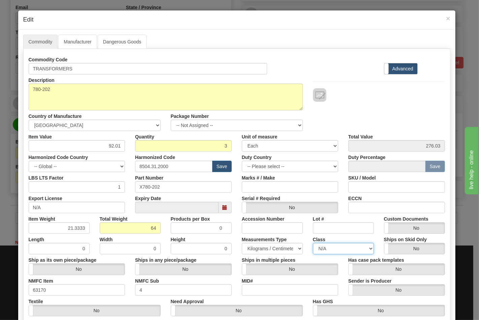
click at [313, 243] on select "N/A 50.0 55.0 60.0 65.0 70.0 85.0 92.5 100.0 125.0 175.0 250.0 300.0 400.0" at bounding box center [343, 248] width 61 height 11
drag, startPoint x: 386, startPoint y: 199, endPoint x: 389, endPoint y: 203, distance: 5.1
click at [386, 200] on div "ECCN" at bounding box center [397, 203] width 107 height 21
click at [390, 204] on input "ECCN" at bounding box center [397, 207] width 97 height 11
type input "EAR99"
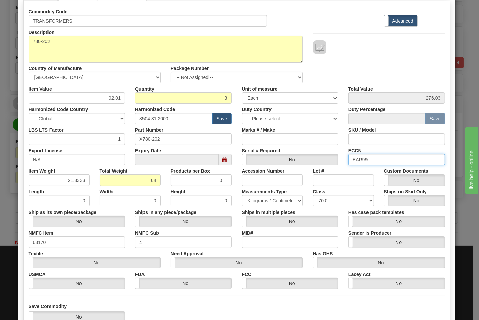
scroll to position [97, 0]
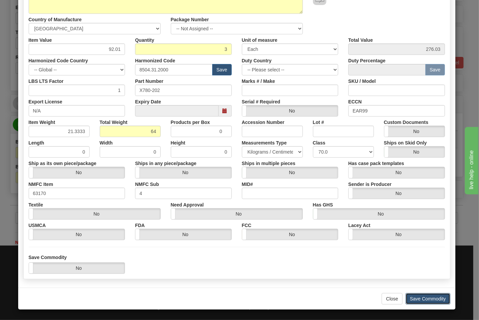
click at [431, 295] on button "Save Commodity" at bounding box center [428, 298] width 45 height 11
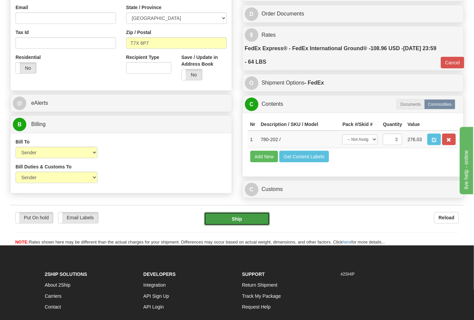
click at [258, 226] on button "Ship" at bounding box center [236, 218] width 65 height 13
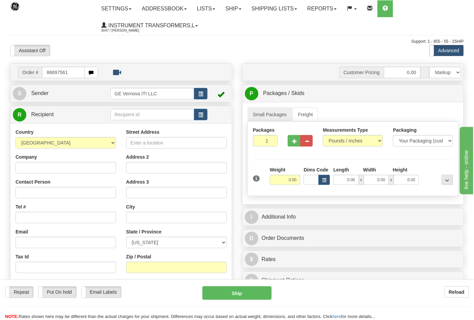
type input "86697561"
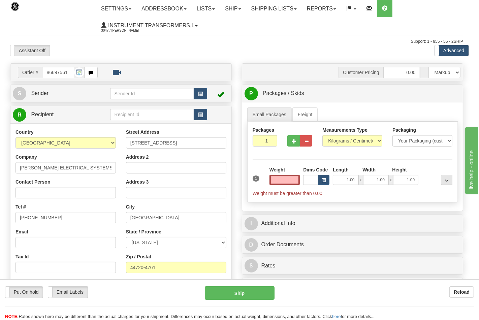
type input "0.00"
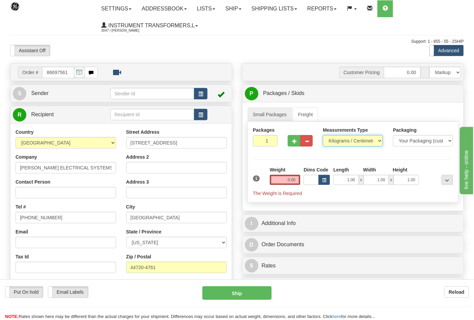
drag, startPoint x: 345, startPoint y: 141, endPoint x: 341, endPoint y: 145, distance: 6.2
click at [345, 141] on select "Pounds / Inches Kilograms / Centimeters" at bounding box center [353, 140] width 60 height 11
select select "0"
click at [323, 136] on select "Pounds / Inches Kilograms / Centimeters" at bounding box center [353, 140] width 60 height 11
click at [292, 178] on input "0.00" at bounding box center [285, 180] width 31 height 10
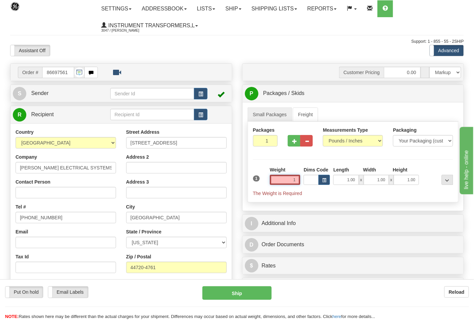
click button "Delete" at bounding box center [0, 0] width 0 height 0
type input "1.00"
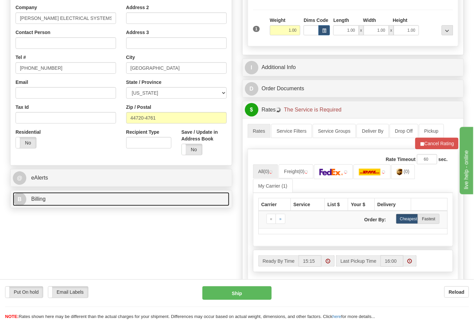
click at [72, 195] on link "B Billing" at bounding box center [121, 200] width 216 height 14
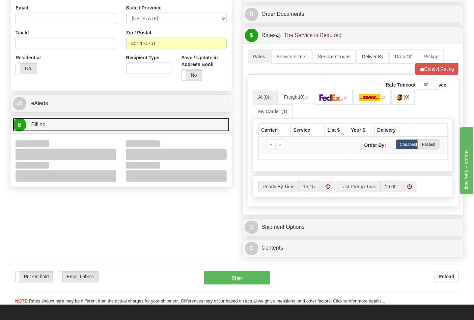
scroll to position [225, 0]
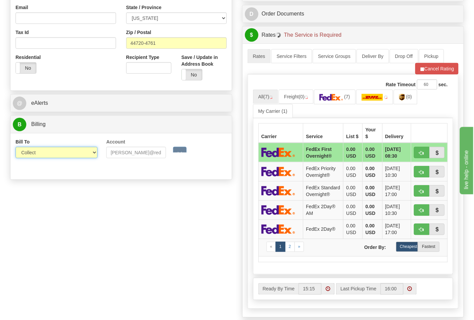
click at [44, 154] on select "Sender Recipient Third Party Collect" at bounding box center [57, 152] width 82 height 11
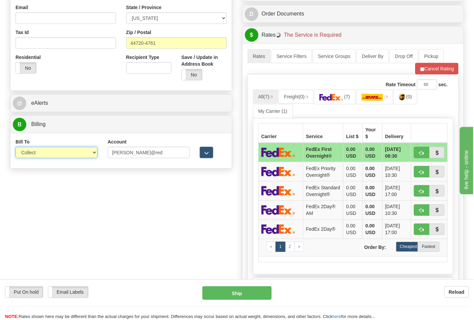
select select "2"
click at [16, 148] on select "Sender Recipient Third Party Collect" at bounding box center [57, 152] width 82 height 11
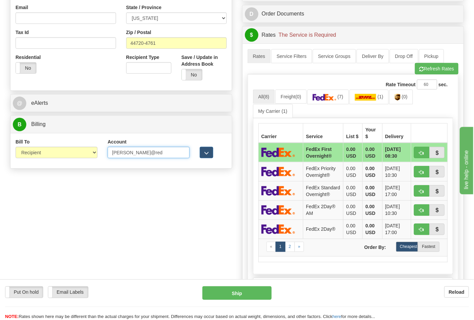
drag, startPoint x: 147, startPoint y: 153, endPoint x: 81, endPoint y: 156, distance: 65.8
click at [81, 156] on div "Bill To Sender Recipient Third Party Collect Account powell@red 3rd Party Accou…" at bounding box center [120, 151] width 221 height 25
click at [119, 155] on input "Account" at bounding box center [149, 152] width 82 height 11
paste input "661159723"
type input "661159723"
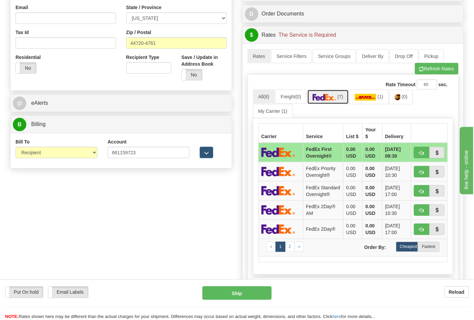
click at [334, 100] on img at bounding box center [325, 97] width 24 height 7
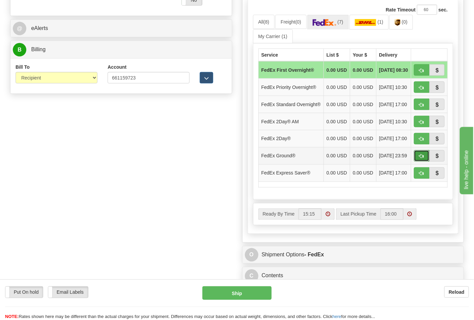
click at [419, 162] on button "button" at bounding box center [422, 155] width 16 height 11
type input "92"
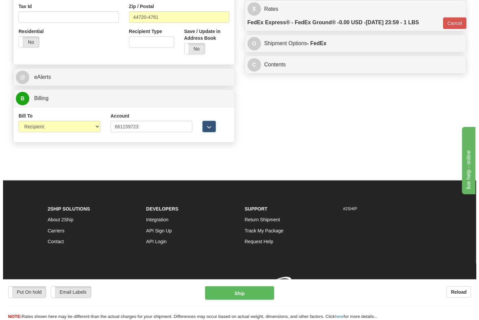
scroll to position [261, 0]
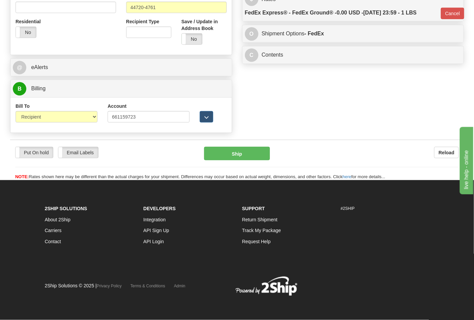
click at [237, 144] on div "Put On hold Put On hold Email Labels Email Labels Edit Reload Ship Reload" at bounding box center [236, 160] width 453 height 41
click at [243, 148] on button "Ship" at bounding box center [236, 153] width 65 height 13
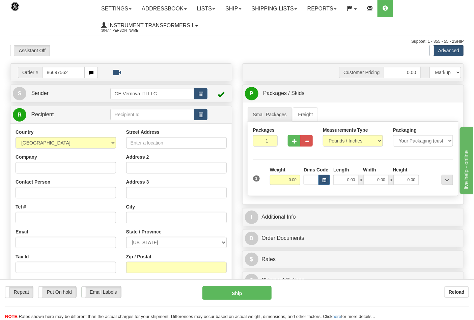
type input "86697562"
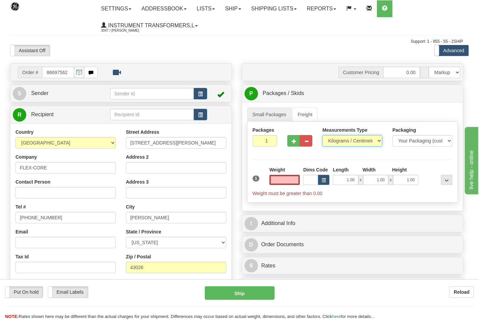
type input "0.00"
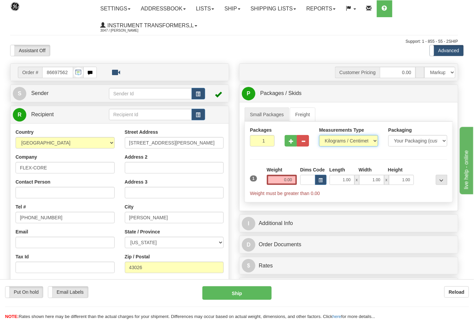
click at [345, 140] on select "Pounds / Inches Kilograms / Centimeters" at bounding box center [348, 140] width 59 height 11
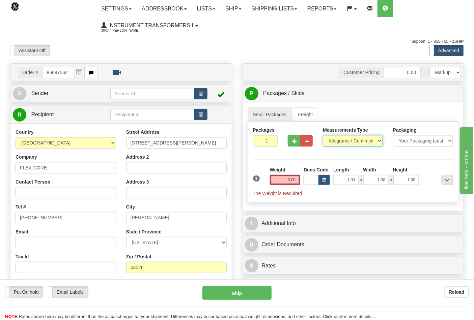
select select "0"
click at [323, 136] on select "Pounds / Inches Kilograms / Centimeters" at bounding box center [353, 140] width 60 height 11
drag, startPoint x: 287, startPoint y: 182, endPoint x: 291, endPoint y: 181, distance: 4.3
click at [289, 181] on input "0.00" at bounding box center [285, 180] width 31 height 10
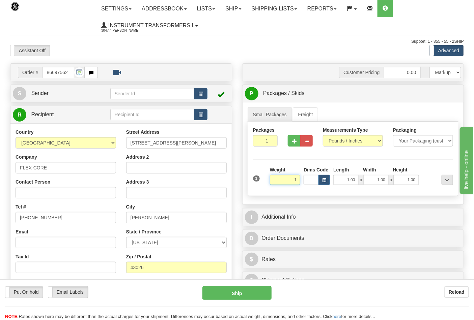
click button "Delete" at bounding box center [0, 0] width 0 height 0
type input "1.00"
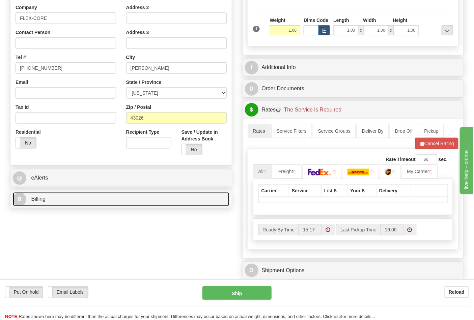
click at [76, 200] on link "B Billing" at bounding box center [121, 200] width 216 height 14
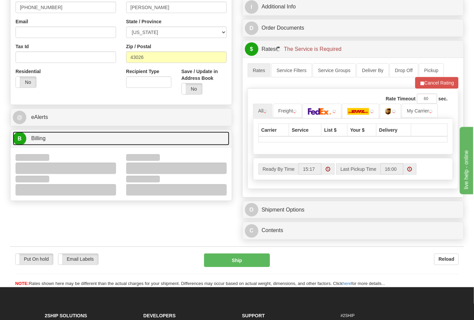
scroll to position [262, 0]
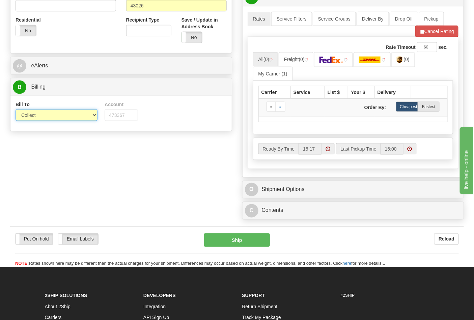
click at [34, 115] on select "Sender Recipient Third Party Collect" at bounding box center [57, 115] width 82 height 11
select select "2"
click at [16, 110] on select "Sender Recipient Third Party Collect" at bounding box center [57, 115] width 82 height 11
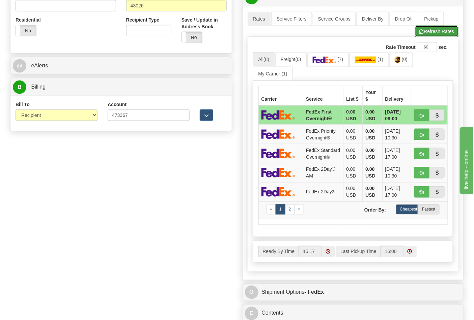
click at [429, 35] on button "Refresh Rates" at bounding box center [436, 31] width 43 height 11
click at [406, 66] on link "(7)" at bounding box center [404, 59] width 24 height 14
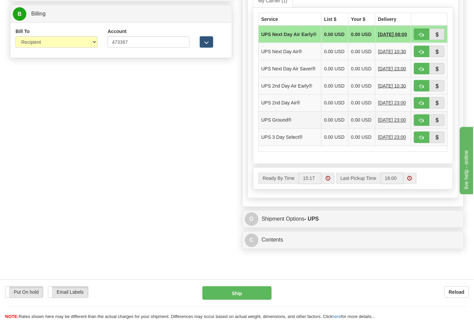
scroll to position [337, 0]
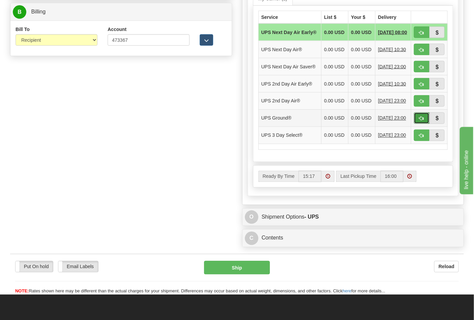
click at [417, 124] on button "button" at bounding box center [422, 118] width 16 height 11
type input "03"
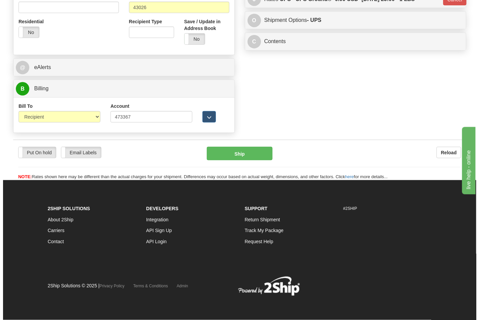
scroll to position [261, 0]
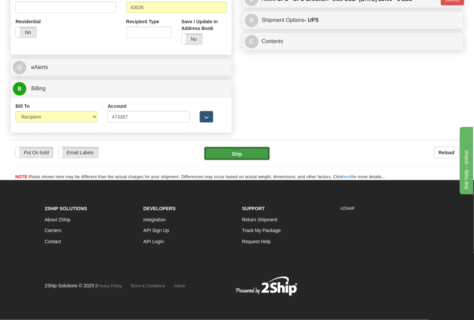
click at [245, 154] on button "Ship" at bounding box center [236, 153] width 65 height 13
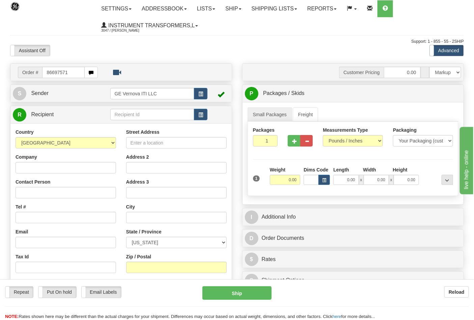
type input "86697571"
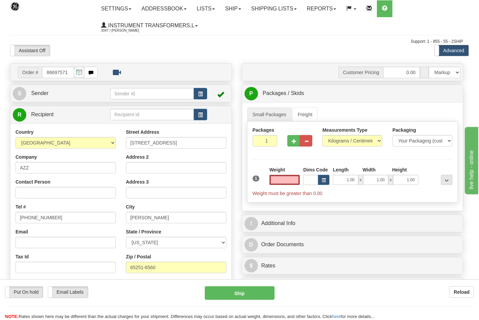
type input "0.00"
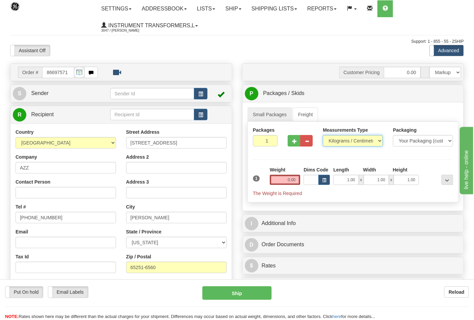
click at [333, 140] on select "Pounds / Inches Kilograms / Centimeters" at bounding box center [353, 140] width 60 height 11
select select "0"
click at [323, 136] on select "Pounds / Inches Kilograms / Centimeters" at bounding box center [353, 140] width 60 height 11
click at [298, 140] on button "button" at bounding box center [294, 140] width 12 height 11
type input "2"
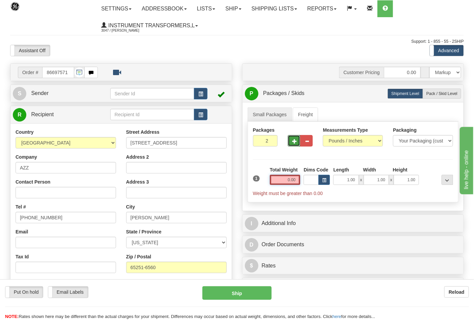
click at [297, 181] on input "0.00" at bounding box center [285, 180] width 31 height 10
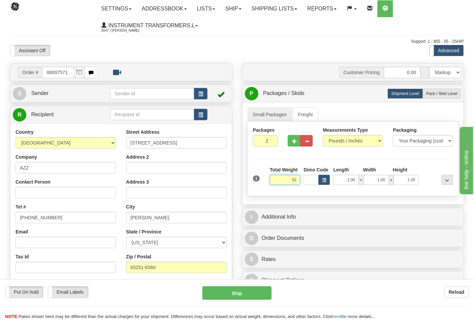
click button "Delete" at bounding box center [0, 0] width 0 height 0
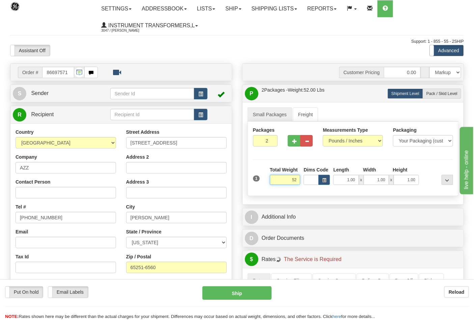
type input "52.00"
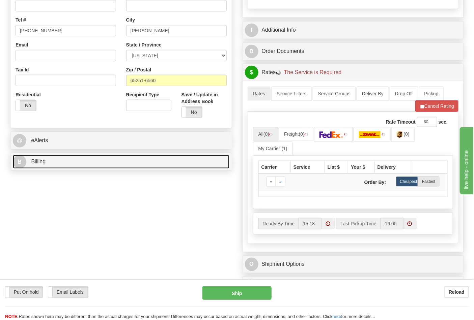
click at [107, 160] on link "B Billing" at bounding box center [121, 162] width 216 height 14
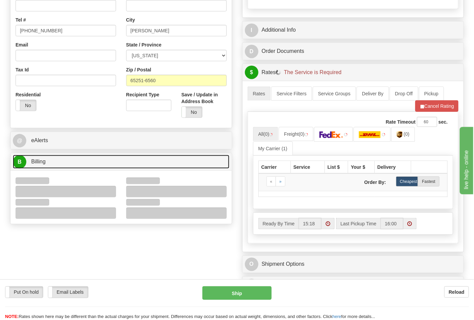
scroll to position [225, 0]
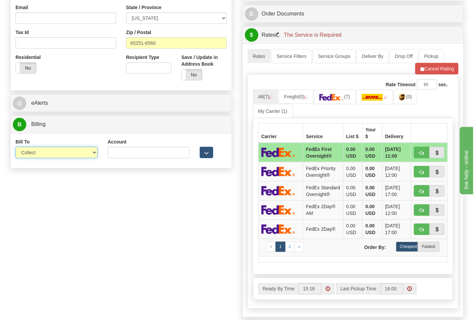
drag, startPoint x: 55, startPoint y: 149, endPoint x: 52, endPoint y: 157, distance: 8.8
click at [54, 149] on select "Sender Recipient Third Party Collect" at bounding box center [57, 152] width 82 height 11
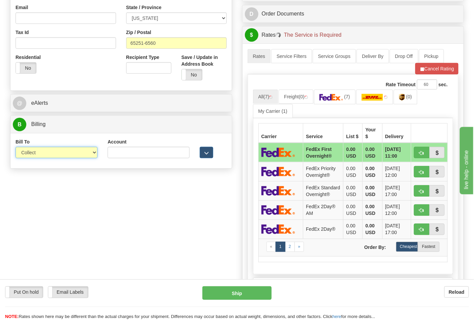
select select "2"
click at [16, 148] on select "Sender Recipient Third Party Collect" at bounding box center [57, 152] width 82 height 11
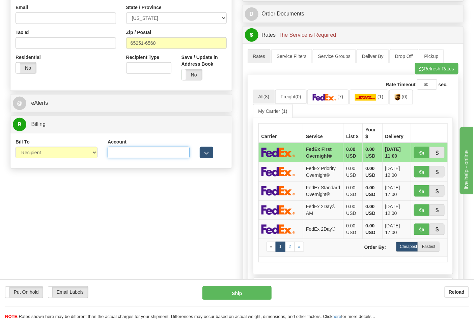
click at [114, 152] on input "Account" at bounding box center [149, 152] width 82 height 11
type input "101663795"
click button "Delete" at bounding box center [0, 0] width 0 height 0
click at [343, 101] on link "(7)" at bounding box center [327, 97] width 41 height 14
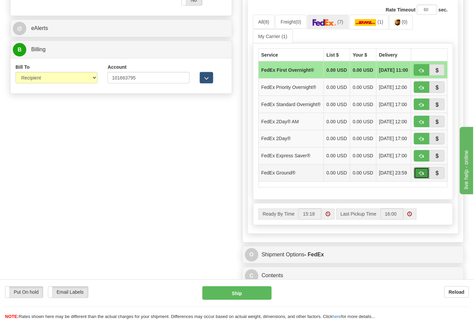
click at [422, 179] on button "button" at bounding box center [422, 173] width 16 height 11
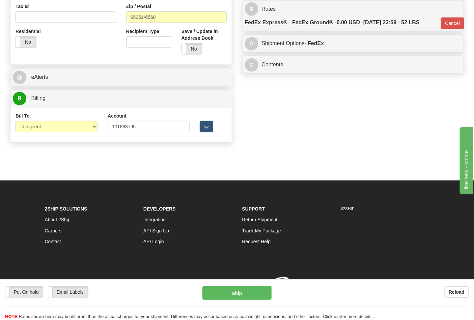
type input "92"
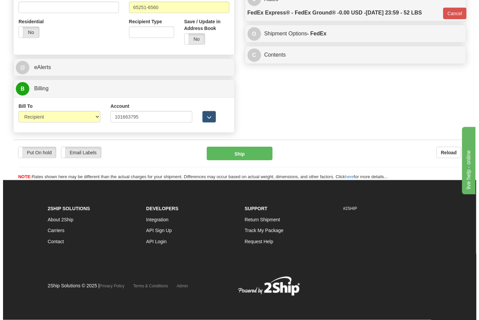
scroll to position [261, 0]
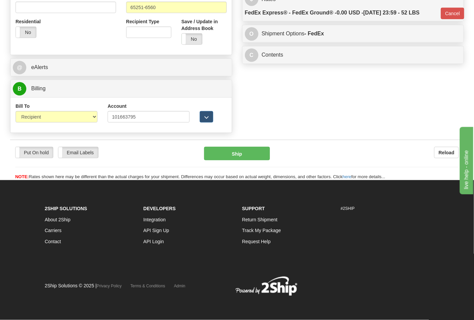
click at [250, 144] on div "Put On hold Put On hold Email Labels Email Labels Edit Reload Ship Reload" at bounding box center [236, 160] width 453 height 41
click at [254, 149] on button "Ship" at bounding box center [236, 153] width 65 height 13
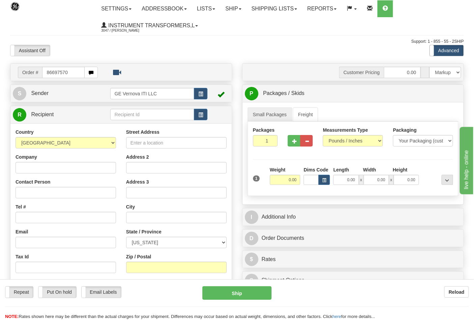
type input "86697570"
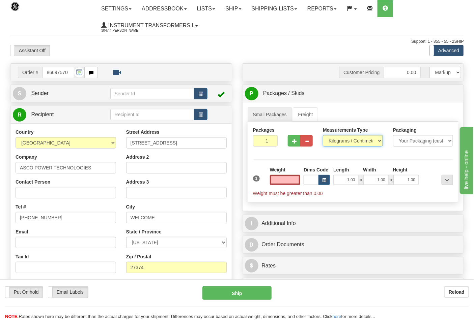
type input "0.00"
click at [341, 142] on select "Pounds / Inches Kilograms / Centimeters" at bounding box center [353, 140] width 60 height 11
select select "0"
click at [323, 136] on select "Pounds / Inches Kilograms / Centimeters" at bounding box center [353, 140] width 60 height 11
click at [299, 181] on input "0.00" at bounding box center [285, 180] width 31 height 10
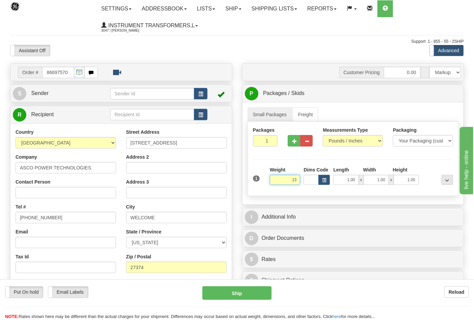
click button "Delete" at bounding box center [0, 0] width 0 height 0
type input "13.00"
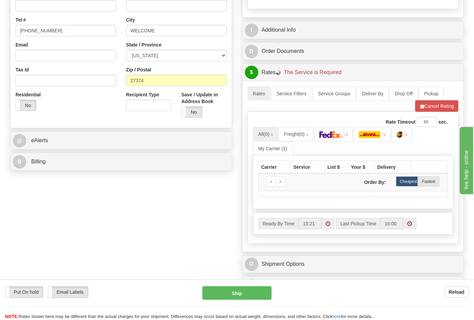
click at [69, 153] on div "Order # 86697570 S" at bounding box center [121, 25] width 232 height 298
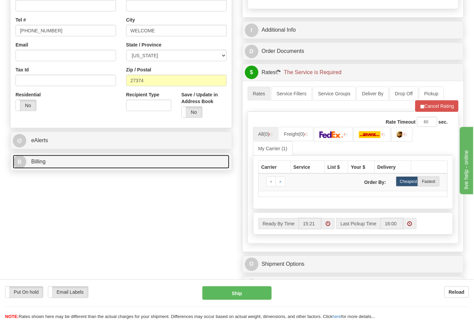
click at [69, 160] on link "B Billing" at bounding box center [121, 162] width 216 height 14
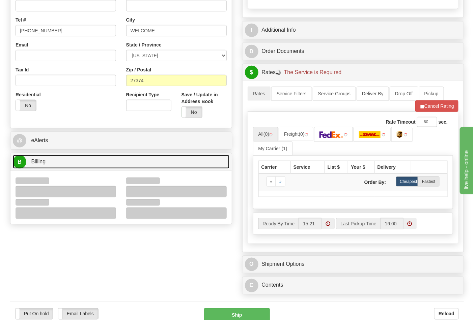
scroll to position [299, 0]
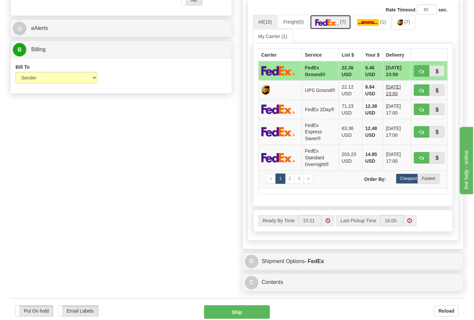
click at [342, 24] on link "(7)" at bounding box center [330, 22] width 41 height 14
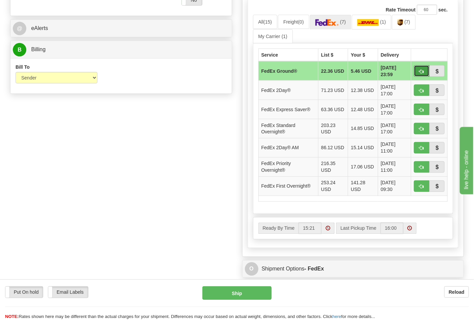
click at [419, 72] on span "button" at bounding box center [421, 71] width 5 height 4
type input "92"
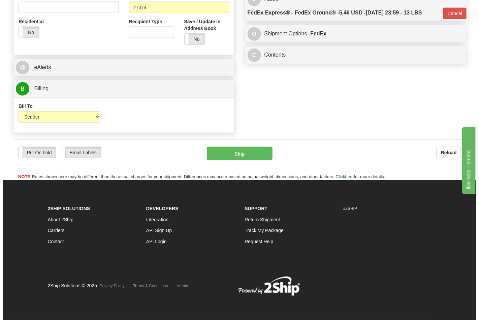
scroll to position [261, 0]
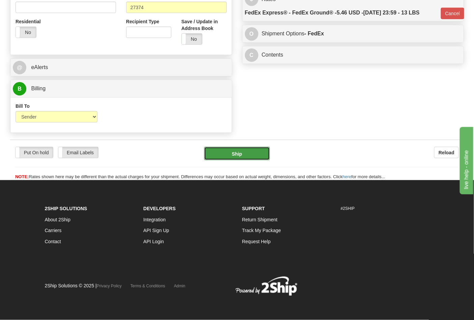
click at [242, 155] on button "Ship" at bounding box center [236, 153] width 65 height 13
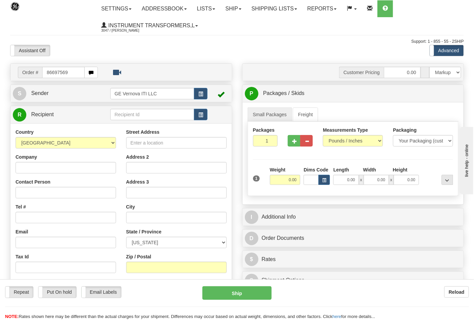
type input "86697569"
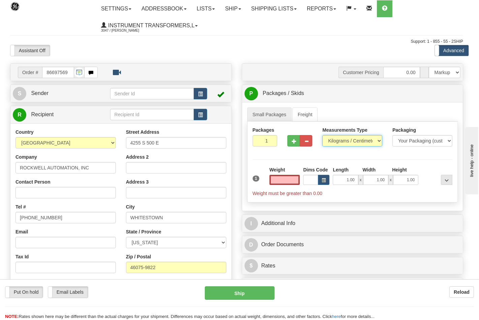
type input "0.00"
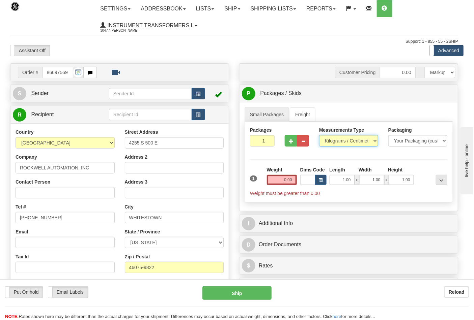
click at [335, 143] on select "Pounds / Inches Kilograms / Centimeters" at bounding box center [348, 140] width 59 height 11
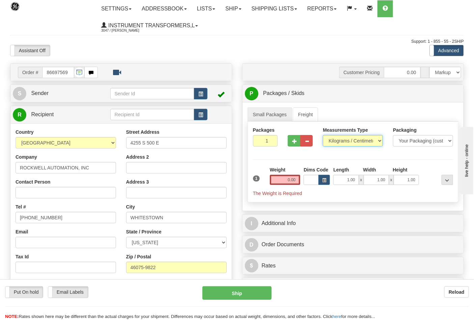
select select "0"
click at [323, 136] on select "Pounds / Inches Kilograms / Centimeters" at bounding box center [353, 140] width 60 height 11
click at [294, 181] on input "0.00" at bounding box center [285, 180] width 31 height 10
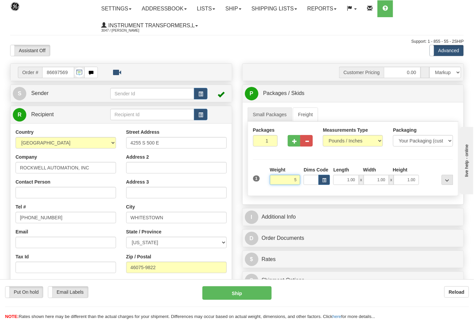
click button "Delete" at bounding box center [0, 0] width 0 height 0
type input "5.00"
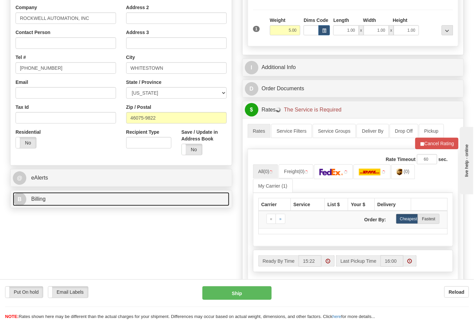
click at [83, 203] on link "B Billing" at bounding box center [121, 200] width 216 height 14
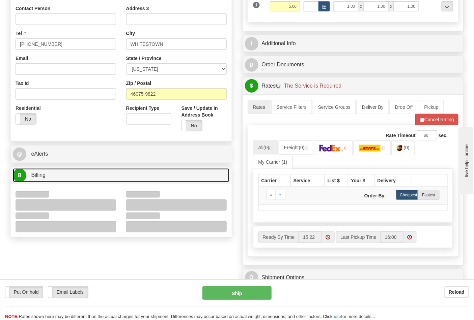
scroll to position [187, 0]
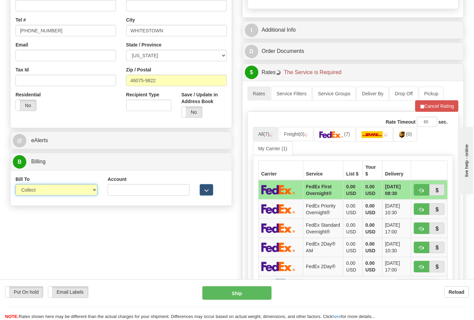
click at [47, 194] on select "Sender Recipient Third Party Collect" at bounding box center [57, 189] width 82 height 11
select select "2"
click at [16, 185] on select "Sender Recipient Third Party Collect" at bounding box center [57, 189] width 82 height 11
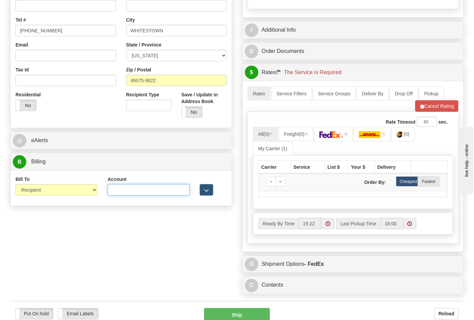
click at [127, 193] on input "Account" at bounding box center [149, 189] width 82 height 11
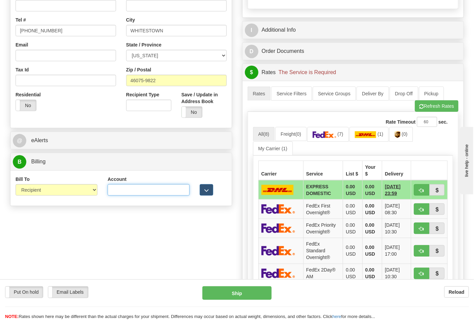
type input "587102"
click at [434, 112] on button "Refresh Rates" at bounding box center [436, 105] width 43 height 11
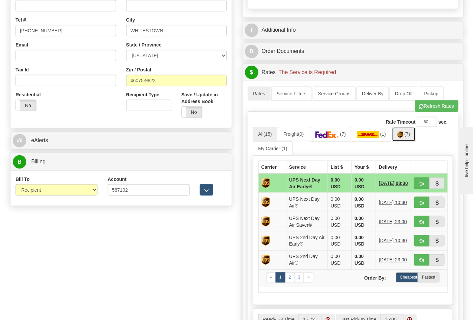
click at [408, 137] on span "(7)" at bounding box center [407, 133] width 6 height 5
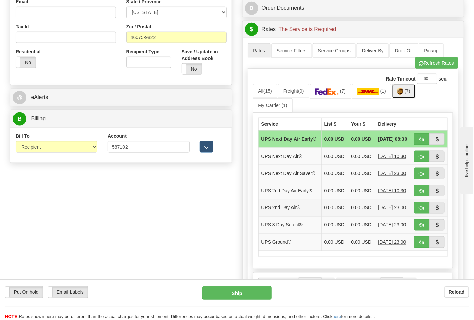
scroll to position [299, 0]
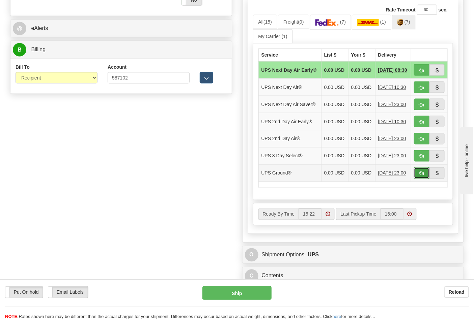
click at [420, 176] on span "button" at bounding box center [421, 174] width 5 height 4
type input "03"
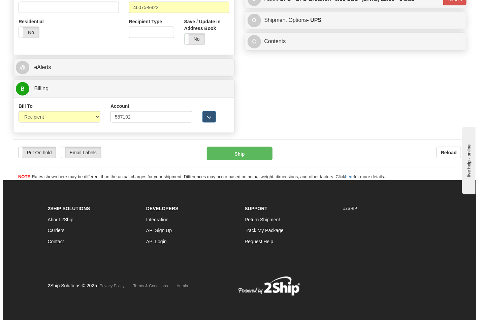
scroll to position [261, 0]
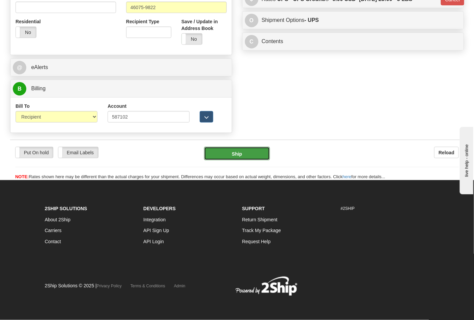
click at [266, 152] on button "Ship" at bounding box center [236, 153] width 65 height 13
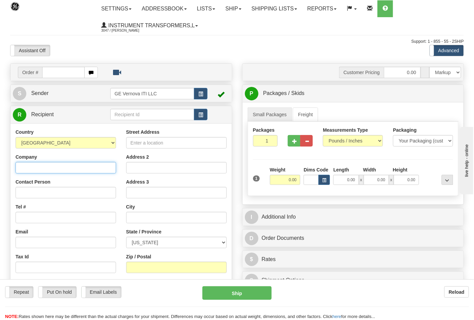
drag, startPoint x: 19, startPoint y: 169, endPoint x: 22, endPoint y: 168, distance: 3.5
click at [20, 169] on input "Company" at bounding box center [66, 167] width 100 height 11
drag, startPoint x: 80, startPoint y: 170, endPoint x: 138, endPoint y: 176, distance: 58.3
click at [138, 176] on div "Country [GEOGRAPHIC_DATA] [GEOGRAPHIC_DATA] [GEOGRAPHIC_DATA] [GEOGRAPHIC_DATA]…" at bounding box center [120, 219] width 221 height 181
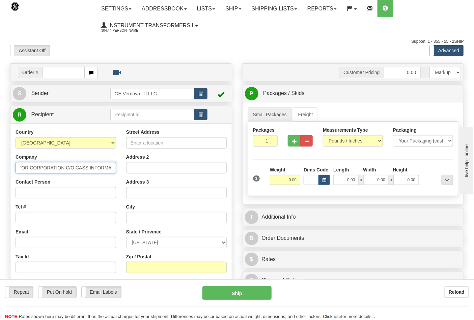
click at [112, 169] on input "NIDEC MOTOR CORPORATION C/O CASS INFORMA" at bounding box center [66, 167] width 100 height 11
type input "N"
type input "S"
type input "NIDEC POWER"
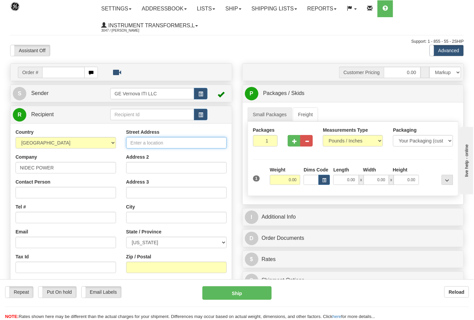
click at [154, 149] on input "Street Address" at bounding box center [176, 142] width 100 height 11
type input "[STREET_ADDRESS]"
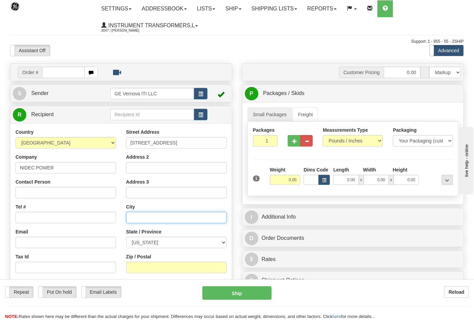
click at [146, 222] on input "text" at bounding box center [176, 217] width 100 height 11
type input "[GEOGRAPHIC_DATA]"
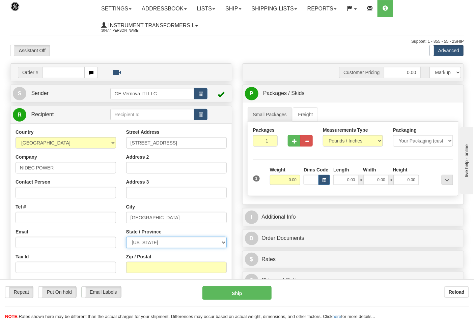
click at [160, 240] on select "[US_STATE] [US_STATE] [US_STATE] [US_STATE] Armed Forces America Armed Forces E…" at bounding box center [176, 242] width 100 height 11
select select "TN"
click at [126, 237] on select "[US_STATE] [US_STATE] [US_STATE] [US_STATE] Armed Forces America Armed Forces E…" at bounding box center [176, 242] width 100 height 11
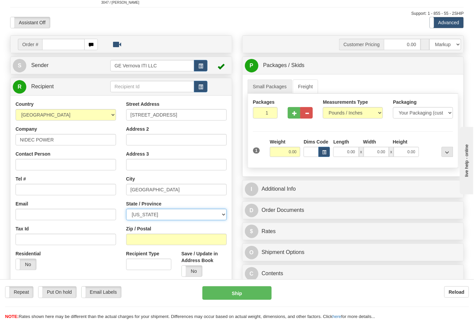
scroll to position [75, 0]
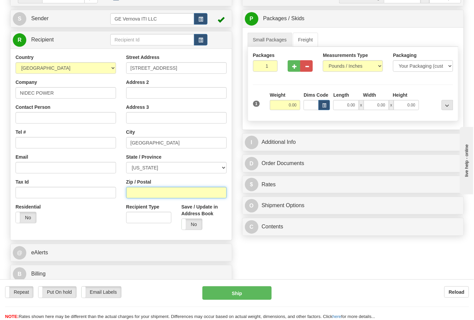
click at [156, 189] on input "Zip / Postal" at bounding box center [176, 192] width 100 height 11
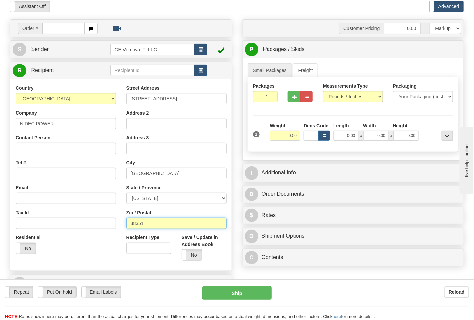
scroll to position [37, 0]
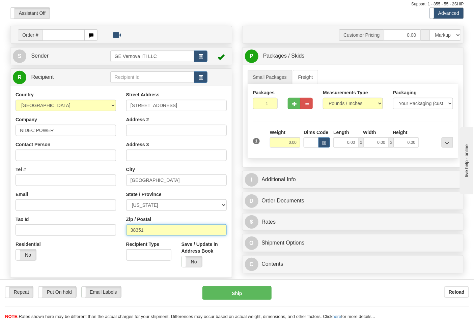
type input "38351"
click at [295, 142] on input "0.00" at bounding box center [285, 143] width 31 height 10
click button "Delete" at bounding box center [0, 0] width 0 height 0
type input "1.00"
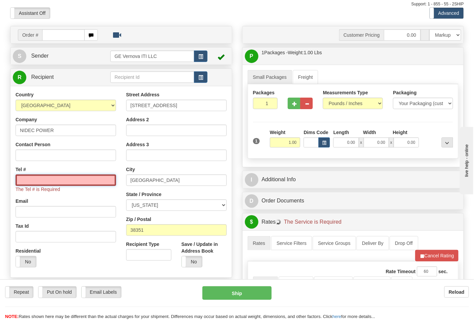
click at [53, 179] on input "Tel #" at bounding box center [66, 180] width 100 height 11
type input "7272284112"
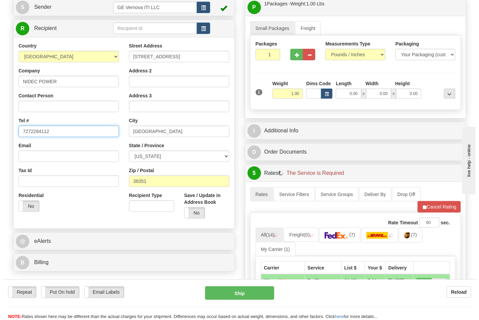
scroll to position [187, 0]
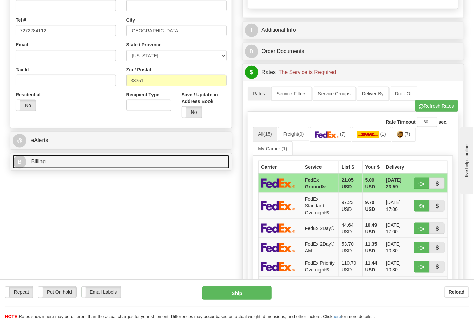
click at [59, 162] on link "B Billing" at bounding box center [121, 162] width 216 height 14
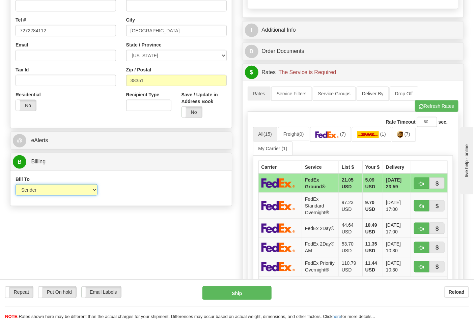
click at [35, 192] on select "Sender Recipient Third Party Collect" at bounding box center [57, 189] width 82 height 11
click at [181, 203] on div "Bill To Sender Recipient Third Party Collect Account 3rd Party Account List Ple…" at bounding box center [120, 188] width 221 height 35
click at [336, 136] on img at bounding box center [327, 134] width 24 height 7
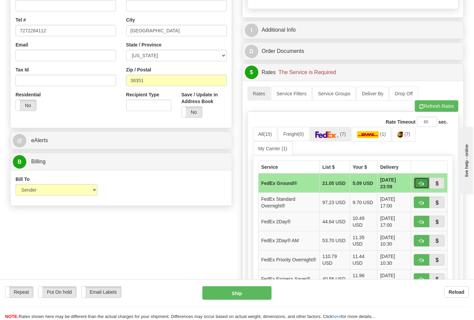
click at [419, 186] on span "button" at bounding box center [421, 184] width 5 height 4
type input "92"
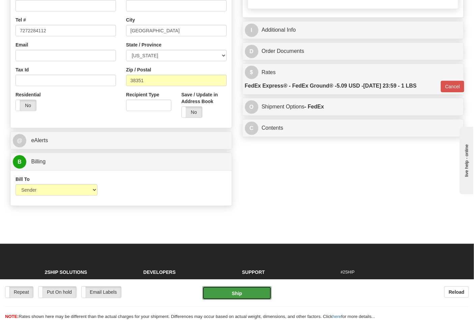
click at [247, 296] on button "Ship" at bounding box center [236, 293] width 69 height 13
